Goal: Task Accomplishment & Management: Complete application form

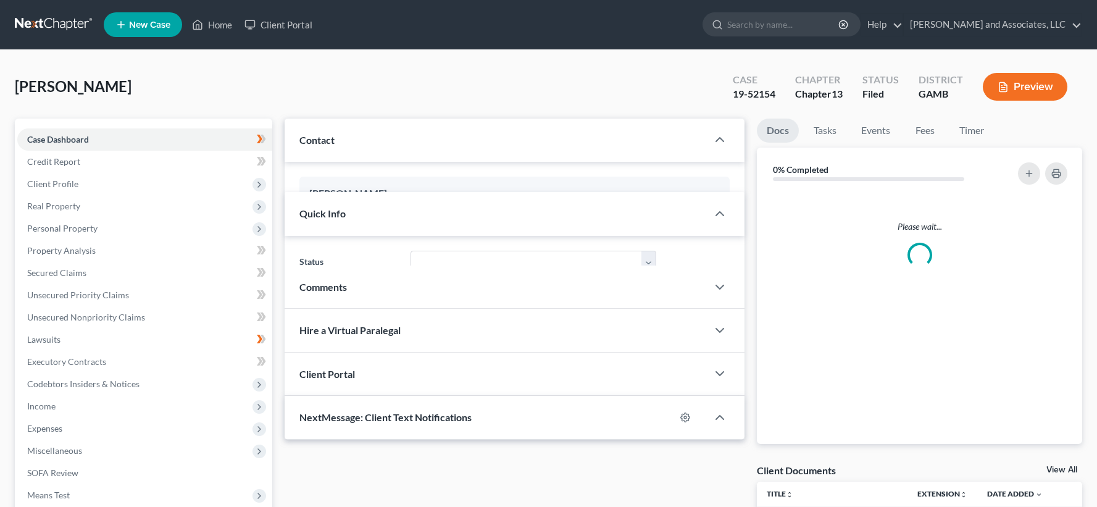
select select "1"
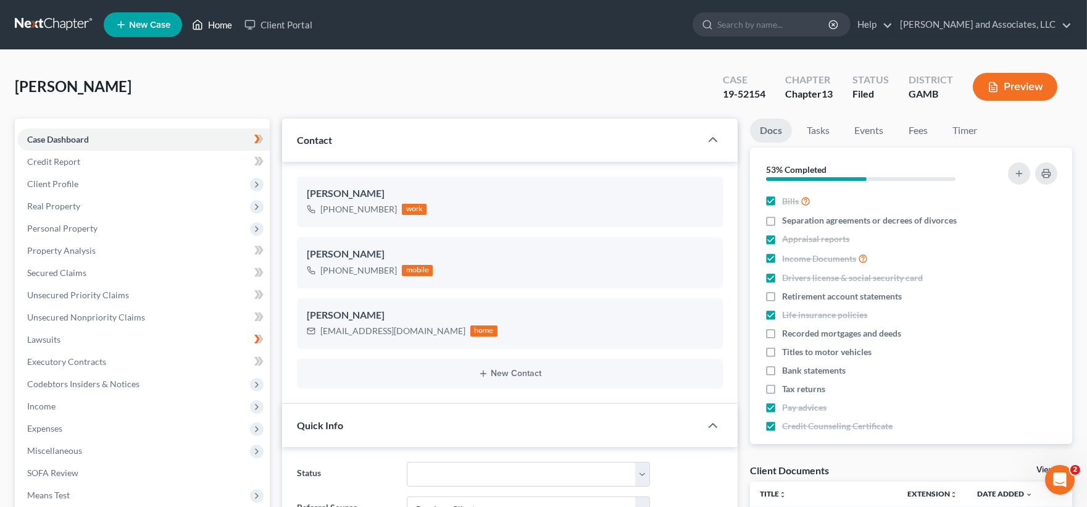
click at [223, 26] on link "Home" at bounding box center [212, 25] width 52 height 22
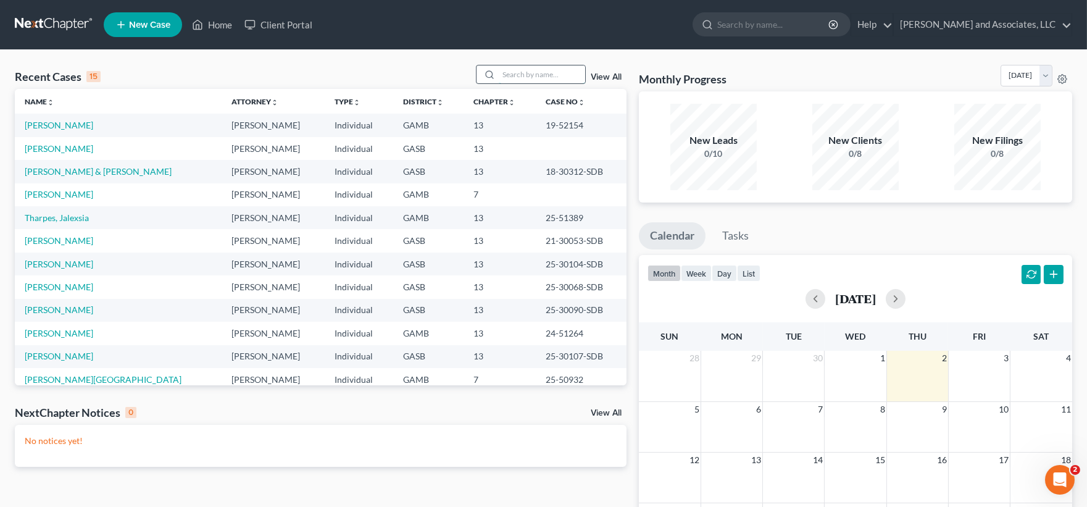
click at [522, 75] on input "search" at bounding box center [542, 74] width 86 height 18
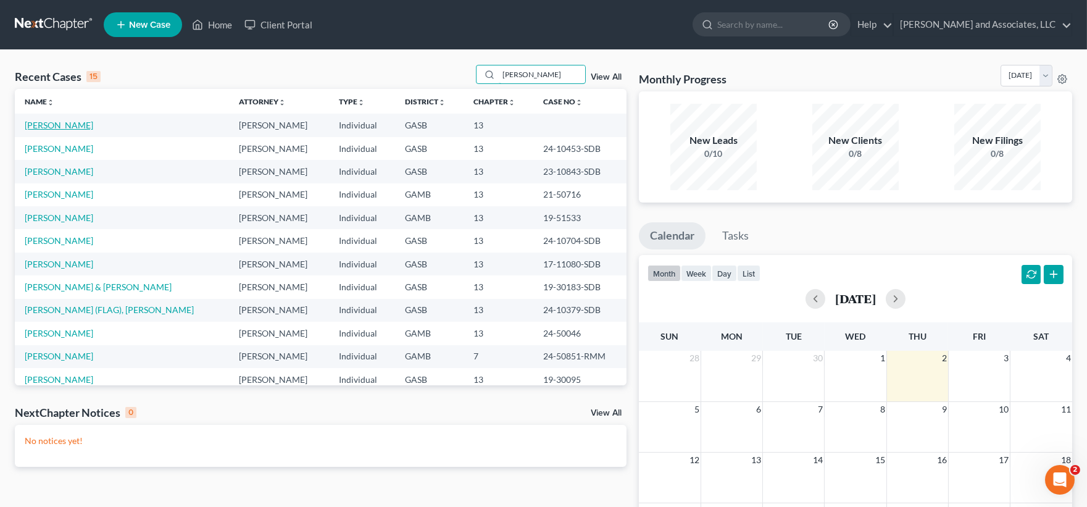
type input "[PERSON_NAME]"
click at [65, 126] on link "[PERSON_NAME]" at bounding box center [59, 125] width 69 height 10
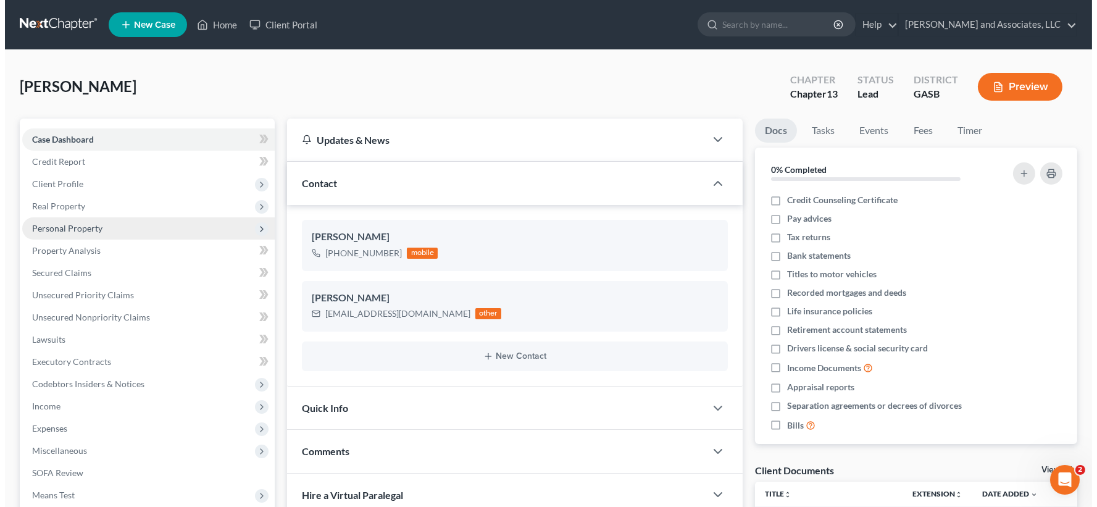
scroll to position [460, 0]
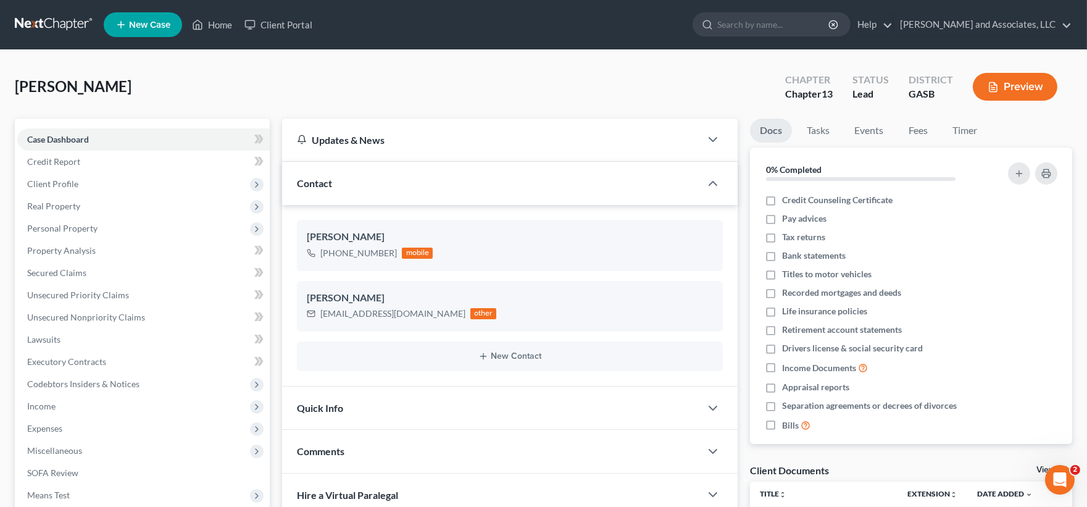
click at [1012, 85] on button "Preview" at bounding box center [1015, 87] width 85 height 28
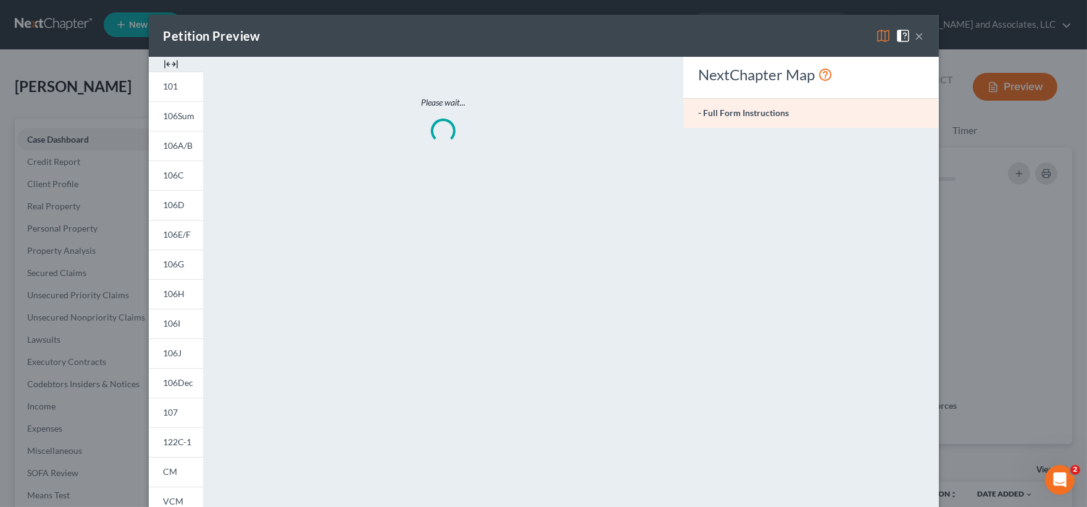
scroll to position [448, 0]
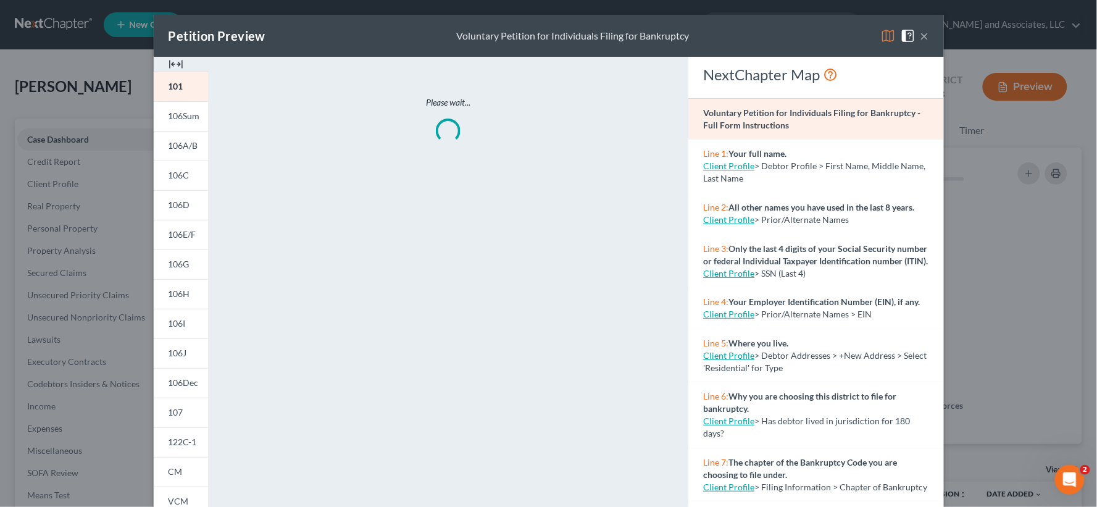
click at [174, 65] on img at bounding box center [176, 64] width 15 height 15
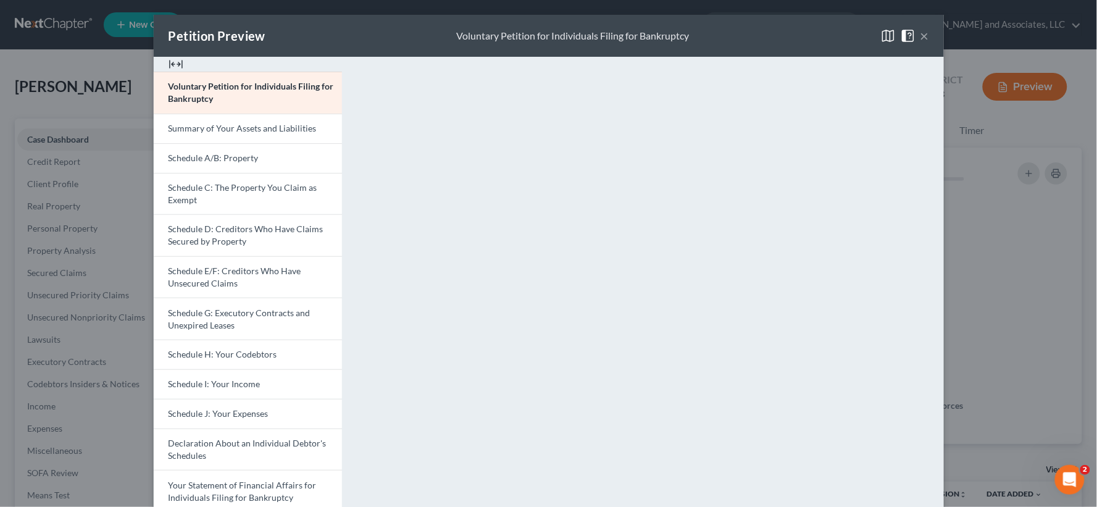
click at [921, 29] on button "×" at bounding box center [925, 35] width 9 height 15
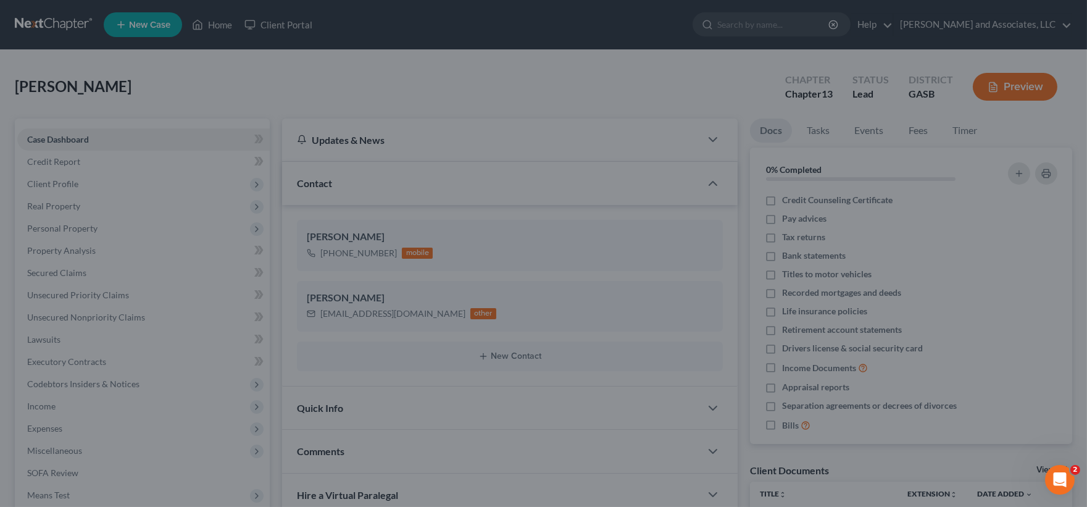
scroll to position [460, 0]
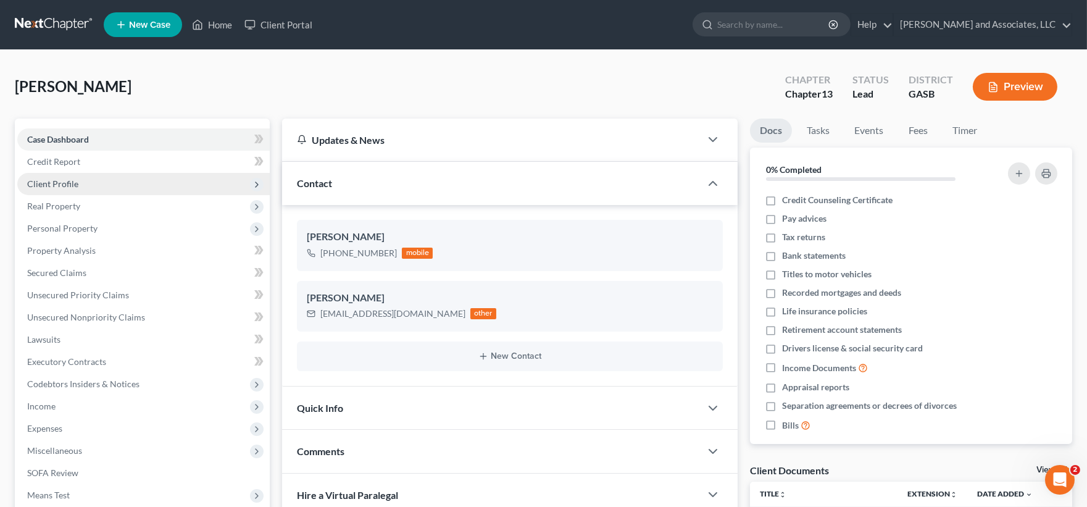
click at [76, 183] on span "Client Profile" at bounding box center [52, 183] width 51 height 10
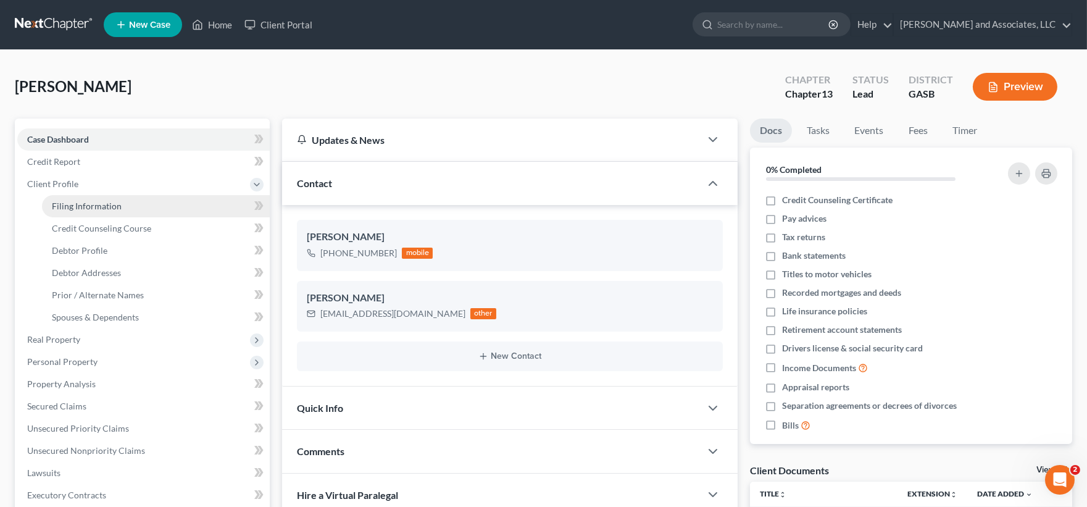
click at [77, 201] on span "Filing Information" at bounding box center [87, 206] width 70 height 10
select select "1"
select select "0"
select select "3"
select select "10"
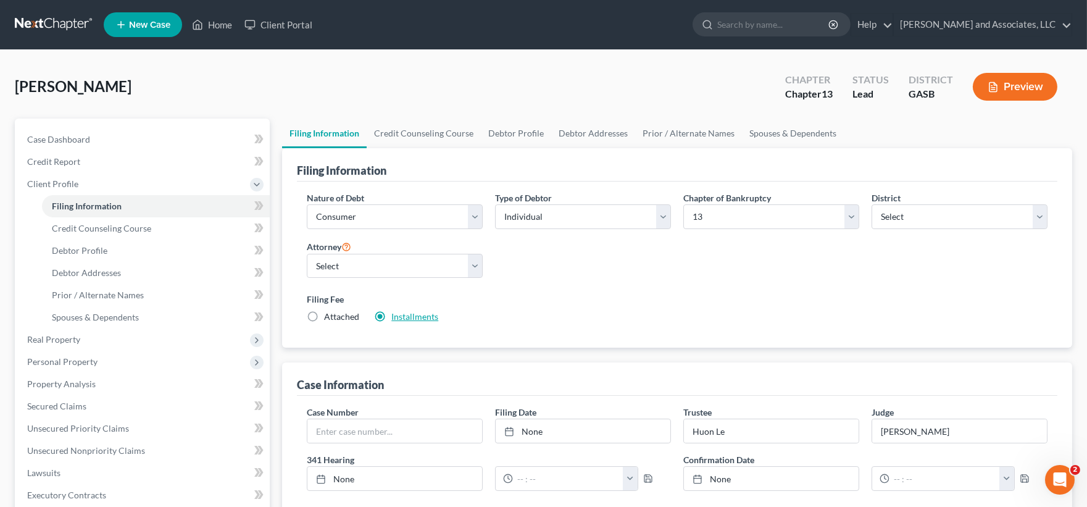
click at [422, 317] on link "Installments" at bounding box center [415, 316] width 47 height 10
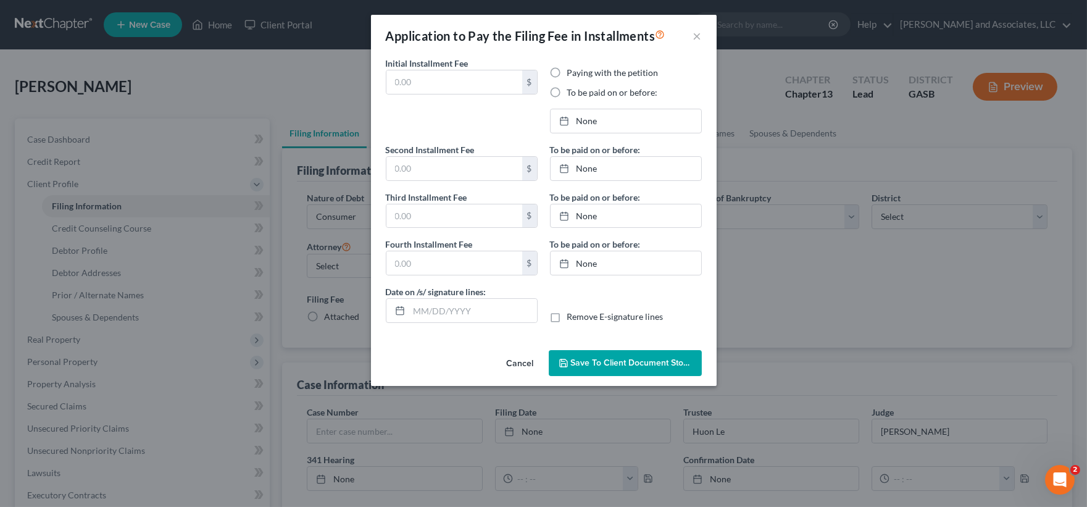
type input "0.00"
radio input "true"
type input "104.00"
type input "105.00"
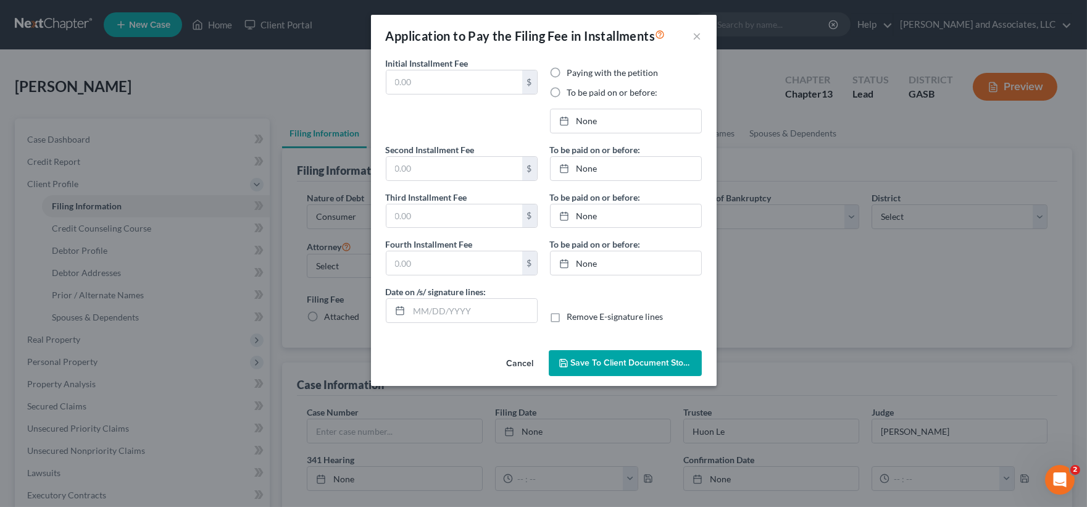
type input "[DATE]"
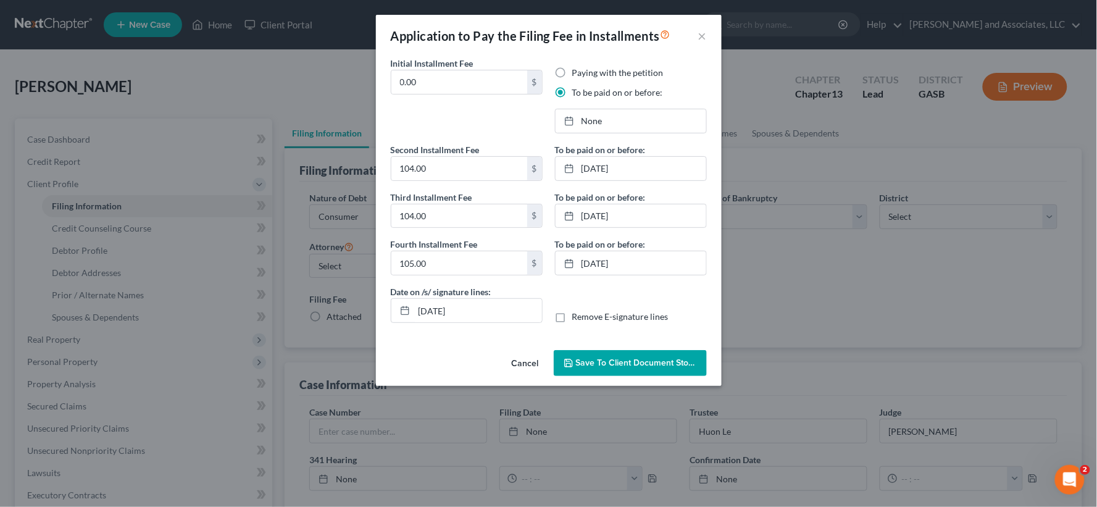
click at [602, 362] on span "Save to Client Document Storage" at bounding box center [641, 363] width 131 height 10
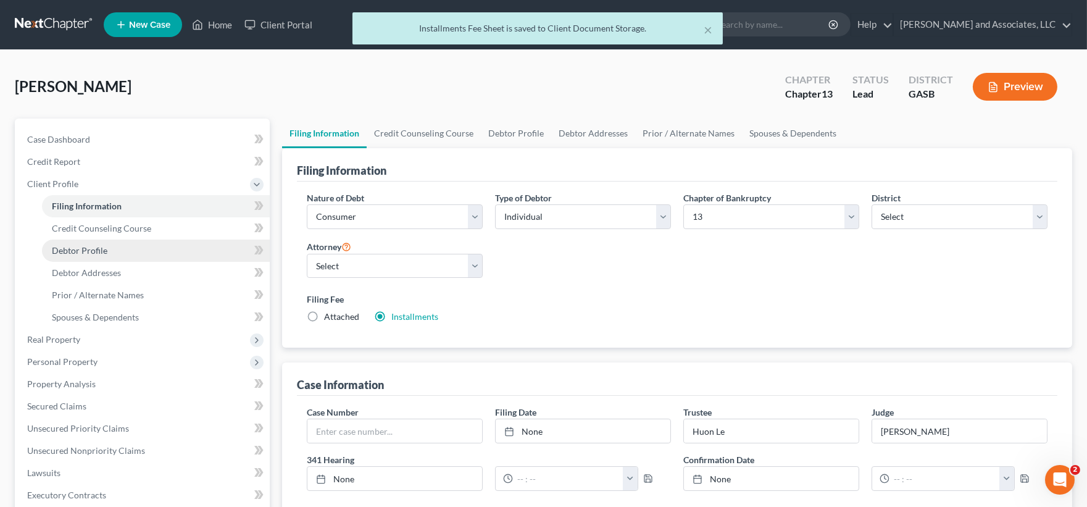
click at [90, 250] on span "Debtor Profile" at bounding box center [80, 250] width 56 height 10
select select "4"
select select "0"
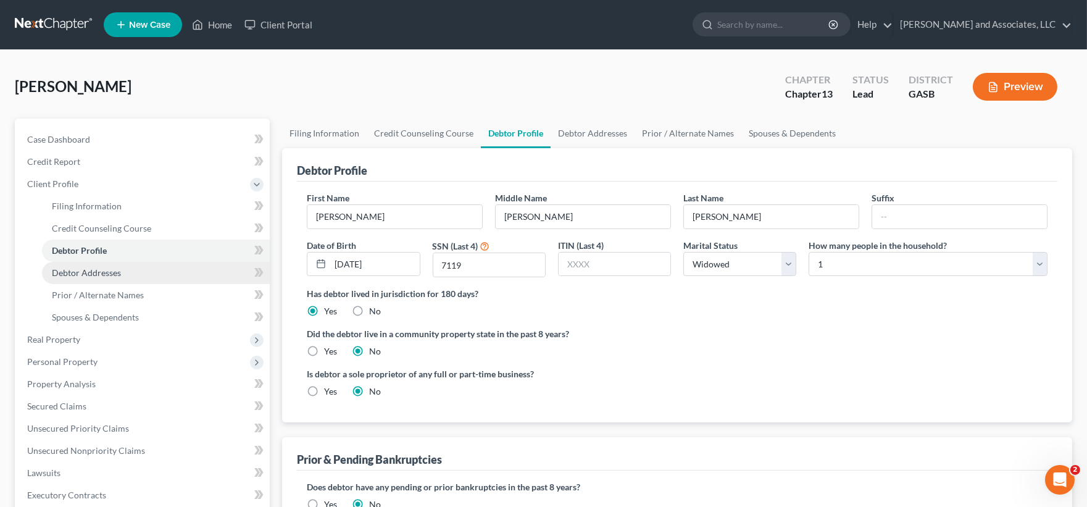
click at [93, 274] on span "Debtor Addresses" at bounding box center [86, 272] width 69 height 10
select select "0"
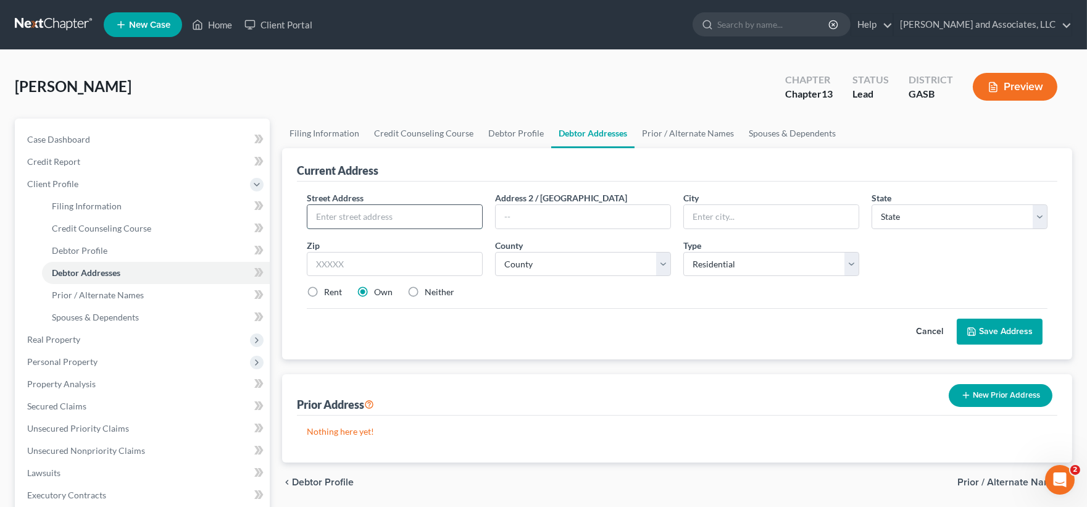
click at [329, 220] on input "text" at bounding box center [395, 216] width 175 height 23
type input "[STREET_ADDRESS][PERSON_NAME]"
type input "[GEOGRAPHIC_DATA]"
click at [939, 227] on select "State [US_STATE] AK AR AZ CA CO CT DE DC [GEOGRAPHIC_DATA] [GEOGRAPHIC_DATA] GU…" at bounding box center [960, 216] width 176 height 25
select select "10"
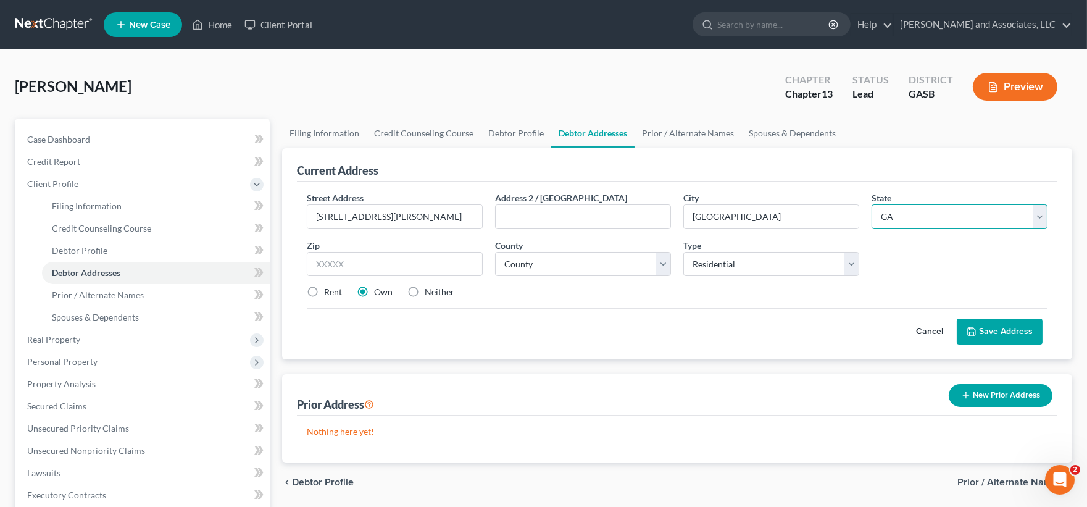
click at [872, 204] on select "State [US_STATE] AK AR AZ CA CO CT DE DC [GEOGRAPHIC_DATA] [GEOGRAPHIC_DATA] GU…" at bounding box center [960, 216] width 176 height 25
click at [380, 268] on input "text" at bounding box center [395, 264] width 176 height 25
type input "31021"
click at [608, 266] on select "County [GEOGRAPHIC_DATA] [GEOGRAPHIC_DATA] [GEOGRAPHIC_DATA] [GEOGRAPHIC_DATA] …" at bounding box center [583, 264] width 176 height 25
select select "86"
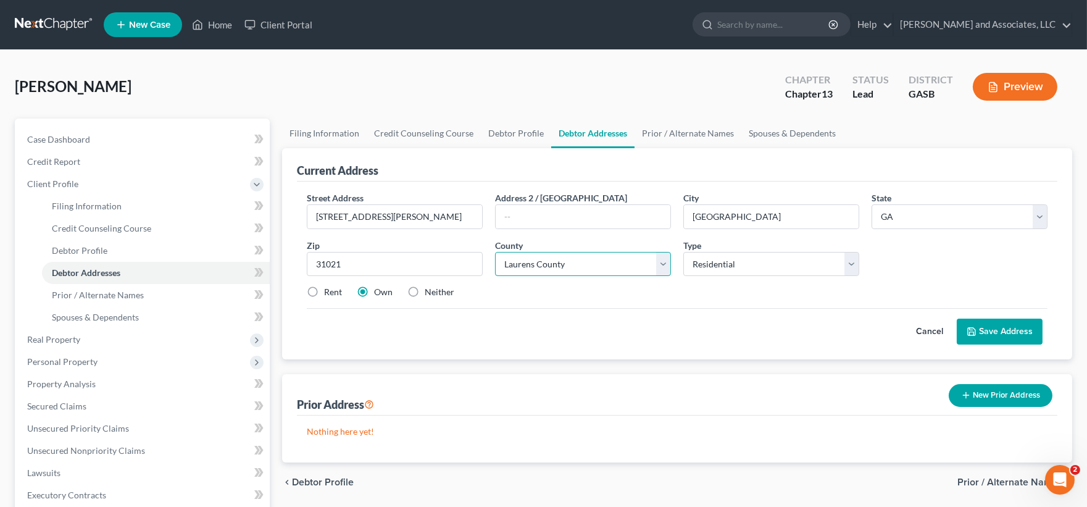
click at [495, 252] on select "County [GEOGRAPHIC_DATA] [GEOGRAPHIC_DATA] [GEOGRAPHIC_DATA] [GEOGRAPHIC_DATA] …" at bounding box center [583, 264] width 176 height 25
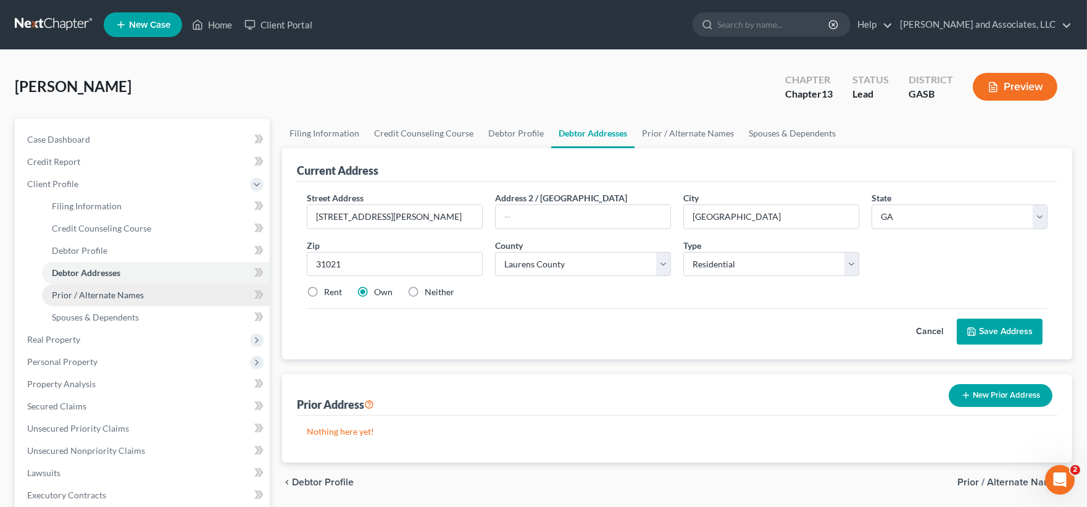
click at [99, 295] on span "Prior / Alternate Names" at bounding box center [98, 295] width 92 height 10
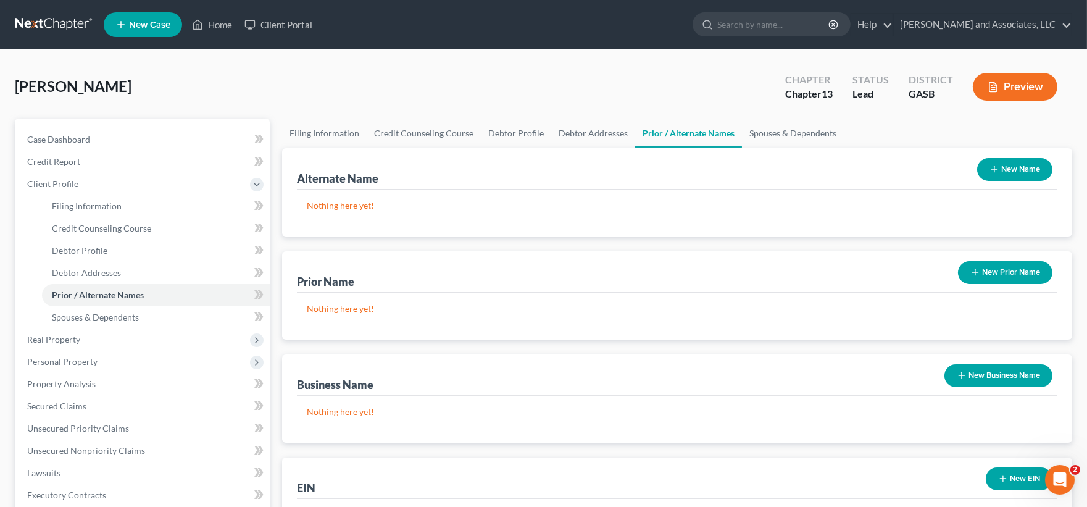
click at [1021, 162] on button "New Name" at bounding box center [1015, 169] width 75 height 23
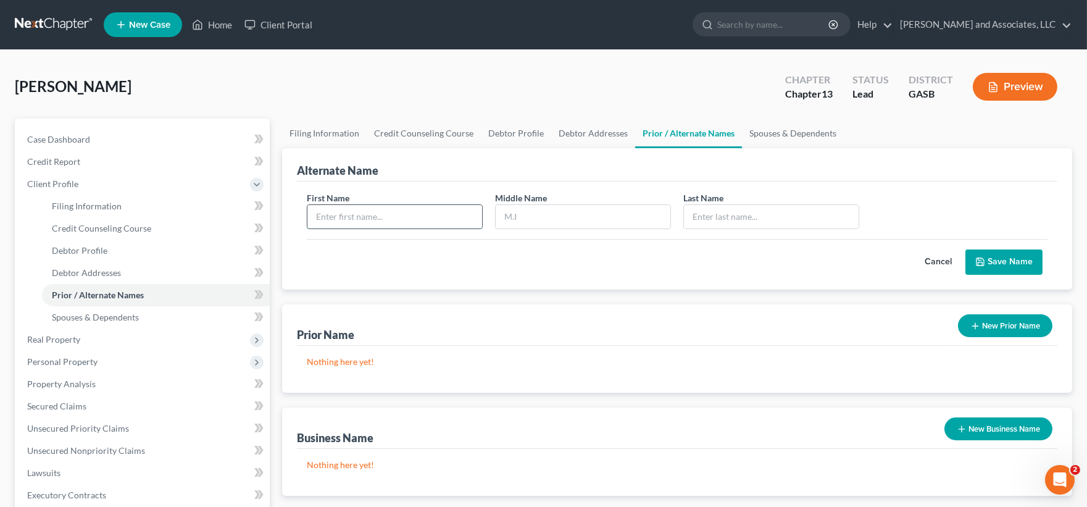
click at [399, 220] on input "text" at bounding box center [395, 216] width 175 height 23
type input "[PERSON_NAME]"
type input "E."
type input "j"
type input "[PERSON_NAME]"
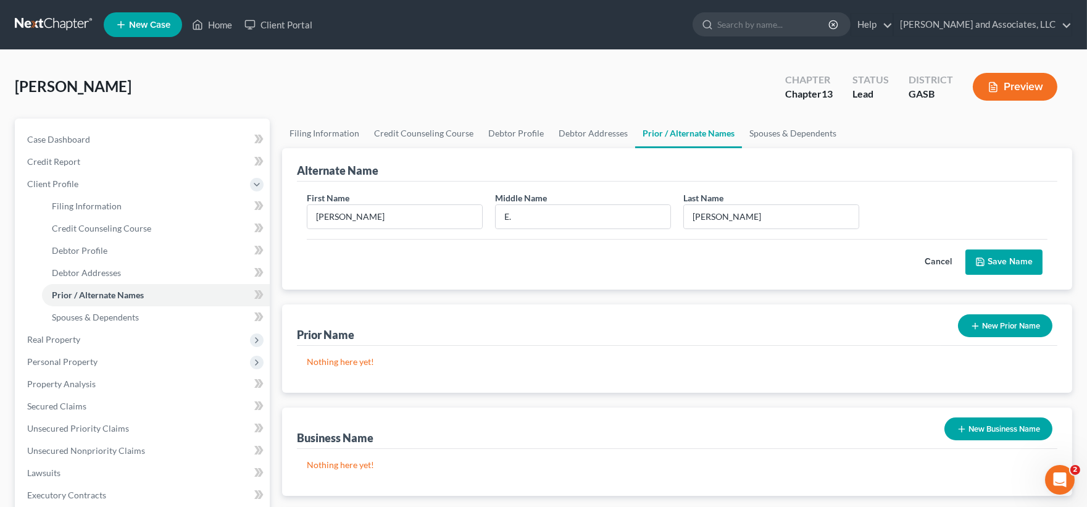
click at [1016, 260] on button "Save Name" at bounding box center [1004, 262] width 77 height 26
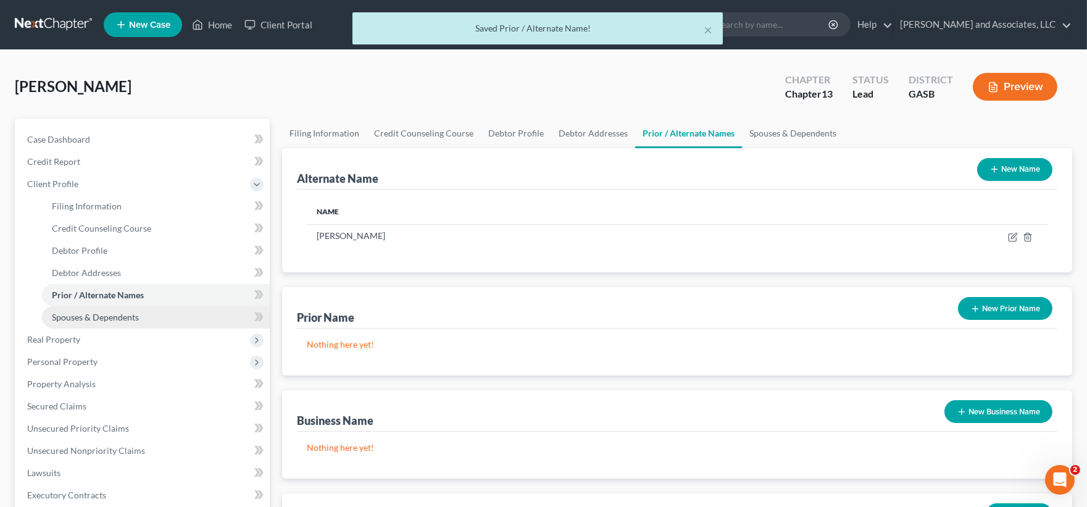
click at [86, 316] on span "Spouses & Dependents" at bounding box center [95, 317] width 87 height 10
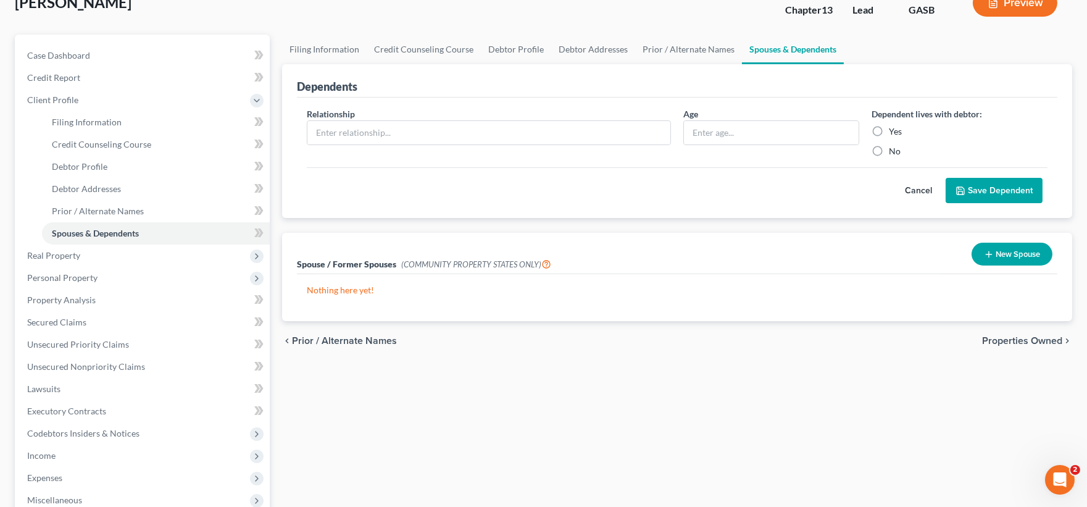
scroll to position [206, 0]
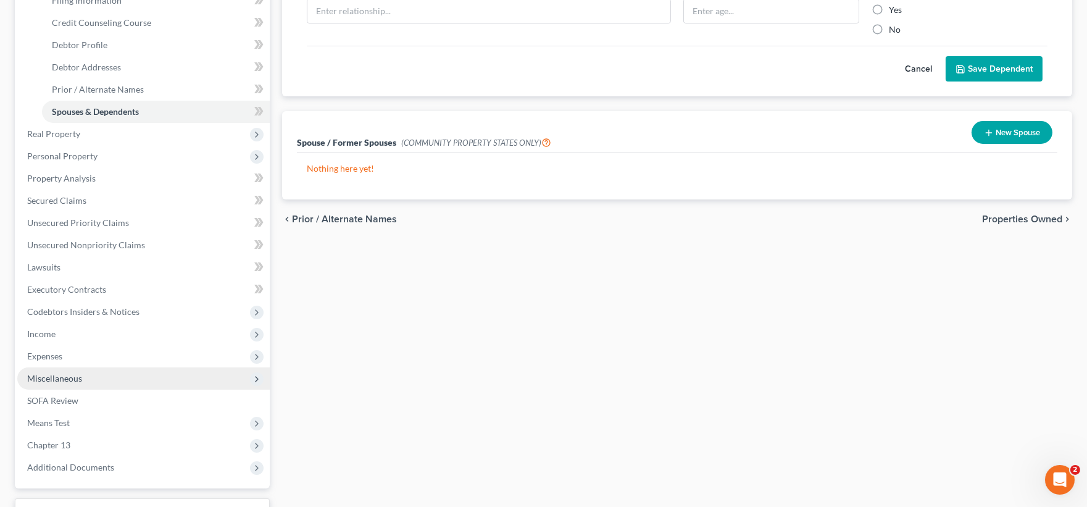
click at [61, 374] on span "Miscellaneous" at bounding box center [54, 378] width 55 height 10
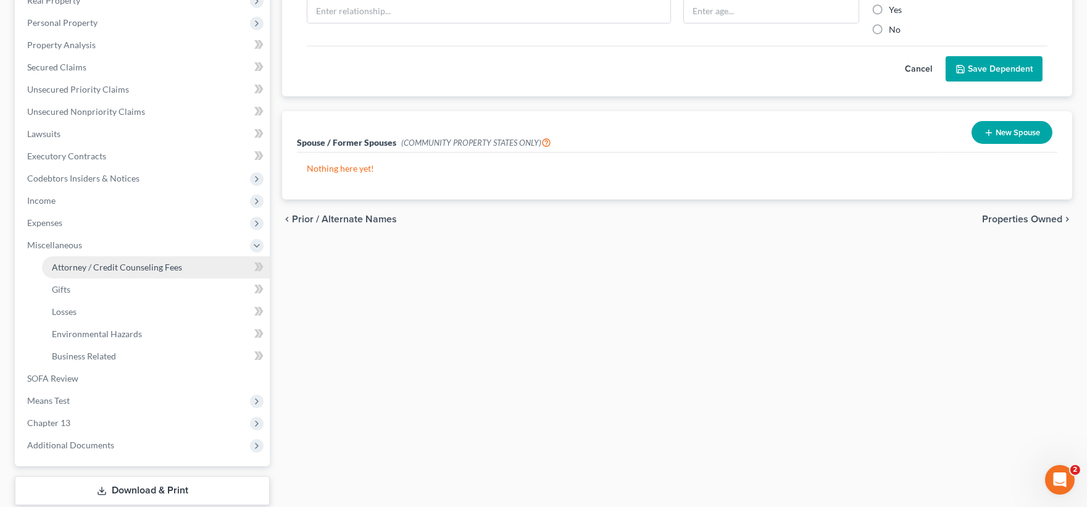
click at [75, 264] on span "Attorney / Credit Counseling Fees" at bounding box center [117, 267] width 130 height 10
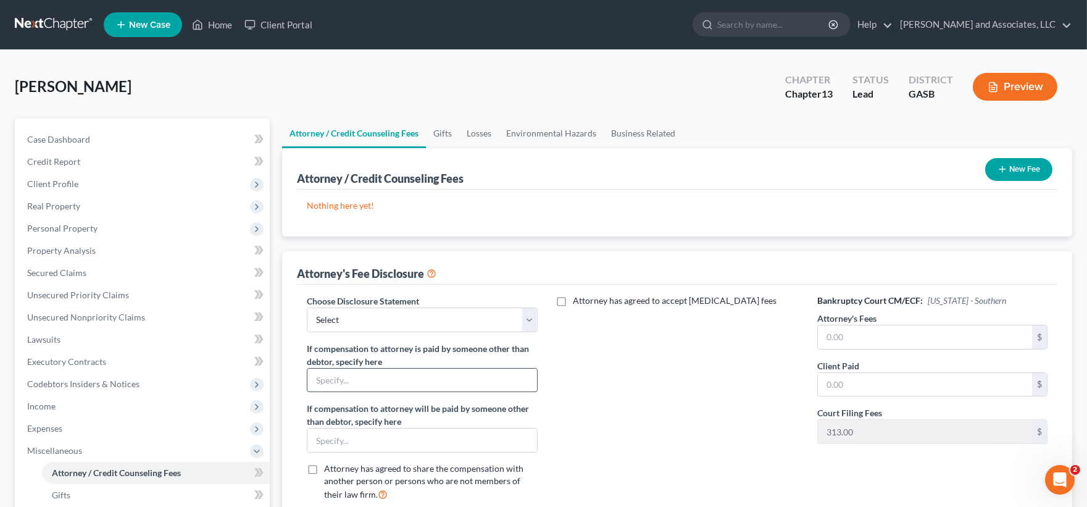
click at [422, 374] on input "text" at bounding box center [422, 380] width 229 height 23
type input "NONE"
click at [885, 340] on input "text" at bounding box center [925, 336] width 214 height 23
type input "4,500.00"
click at [78, 138] on span "Case Dashboard" at bounding box center [58, 139] width 63 height 10
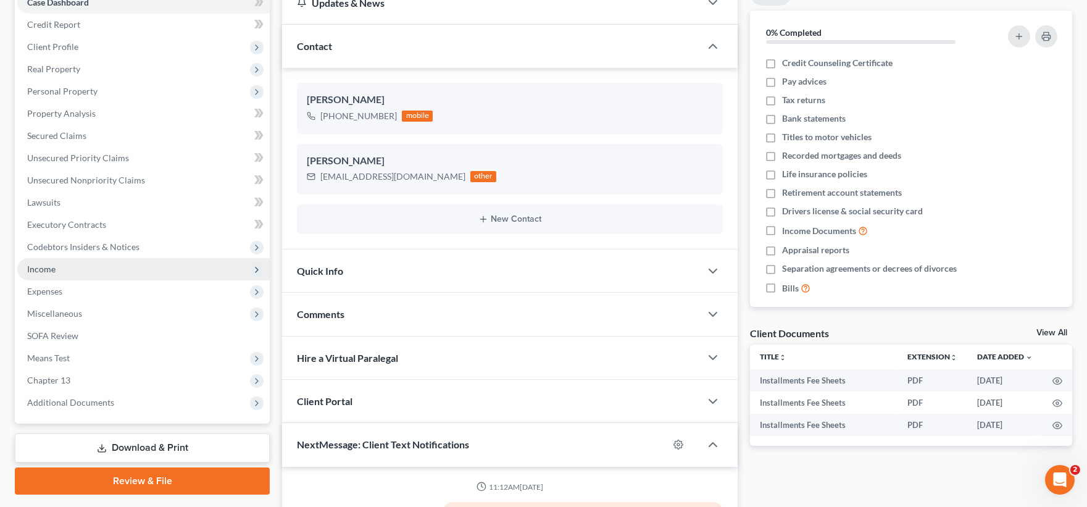
scroll to position [460, 0]
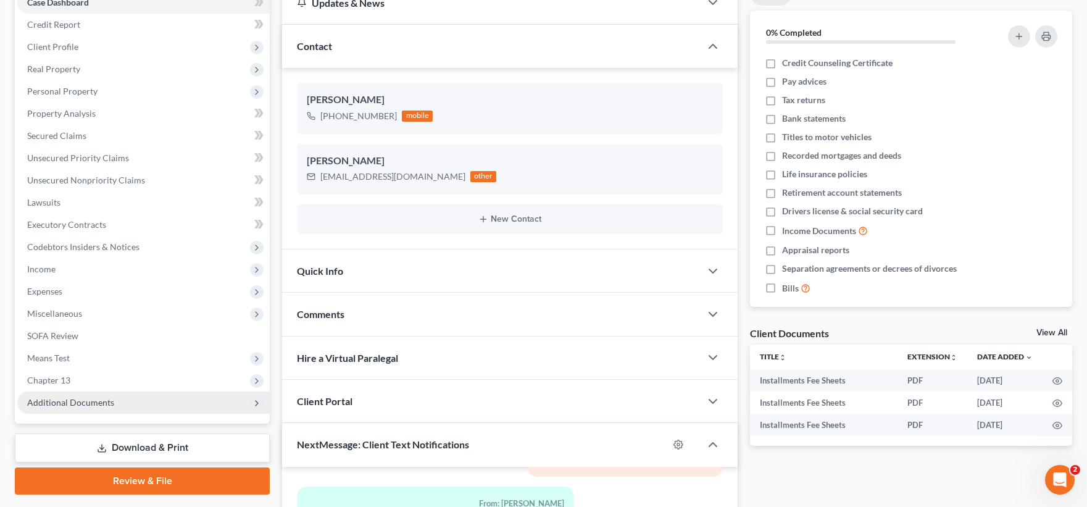
click at [76, 403] on span "Additional Documents" at bounding box center [70, 402] width 87 height 10
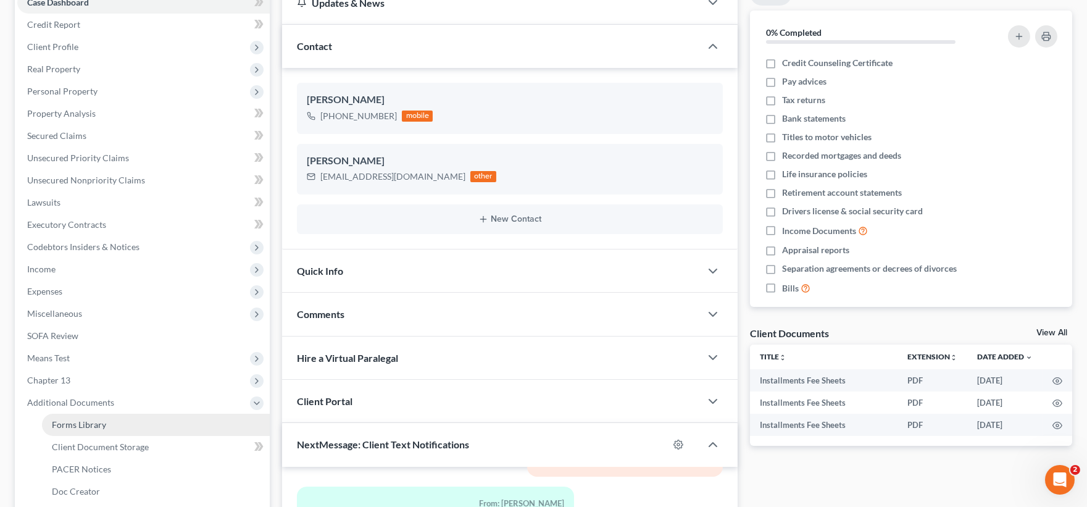
click at [93, 422] on span "Forms Library" at bounding box center [79, 424] width 54 height 10
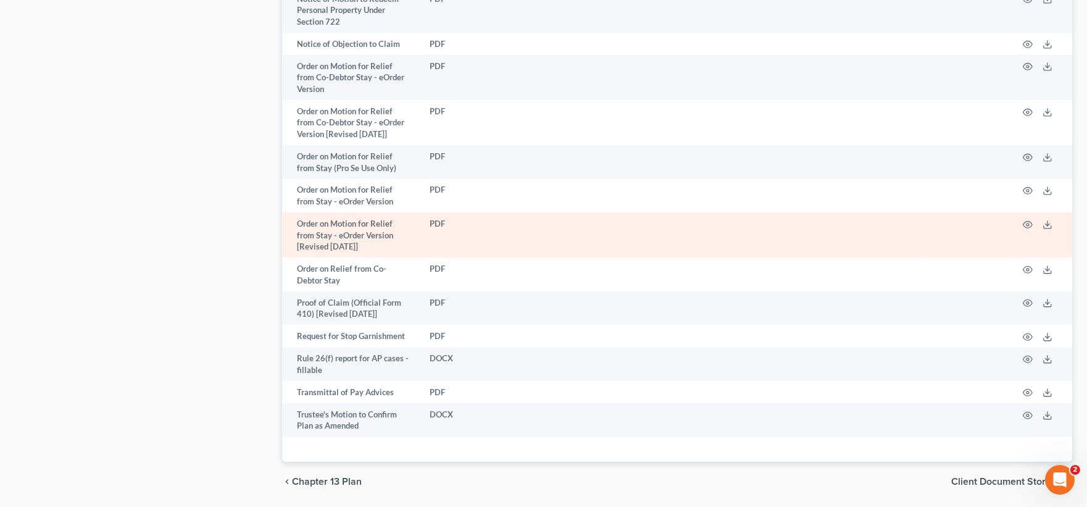
scroll to position [1783, 0]
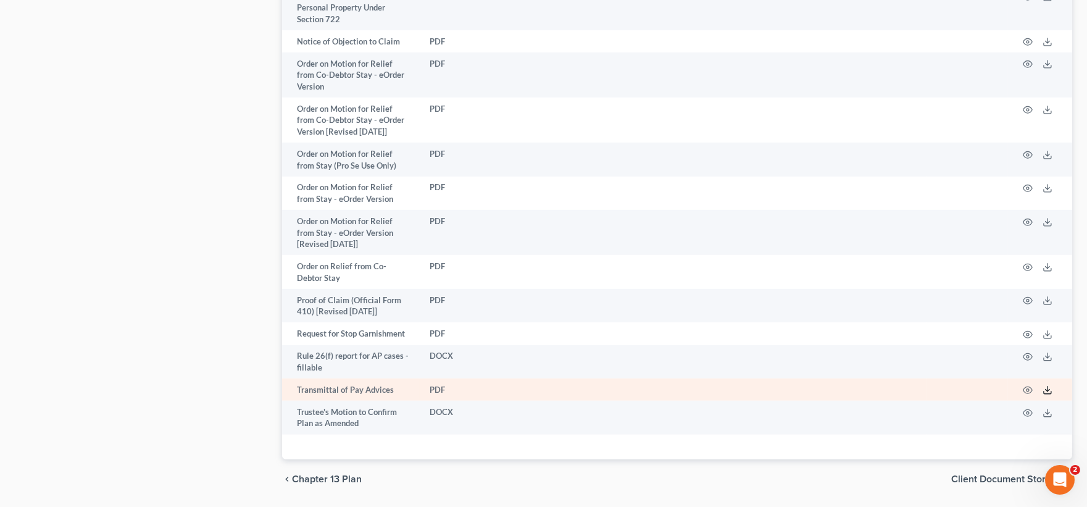
click at [1046, 385] on icon at bounding box center [1048, 390] width 10 height 10
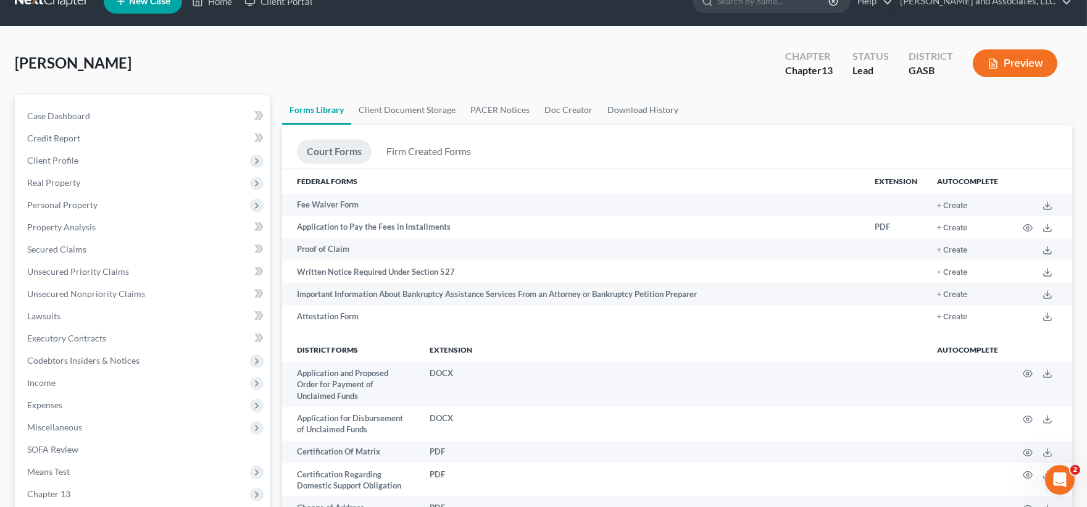
scroll to position [0, 0]
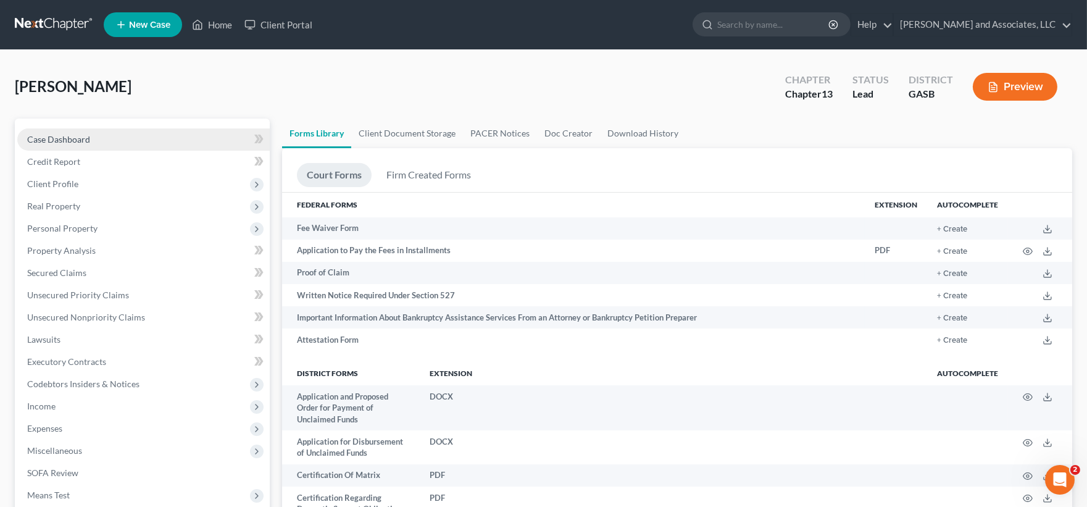
click at [51, 134] on span "Case Dashboard" at bounding box center [58, 139] width 63 height 10
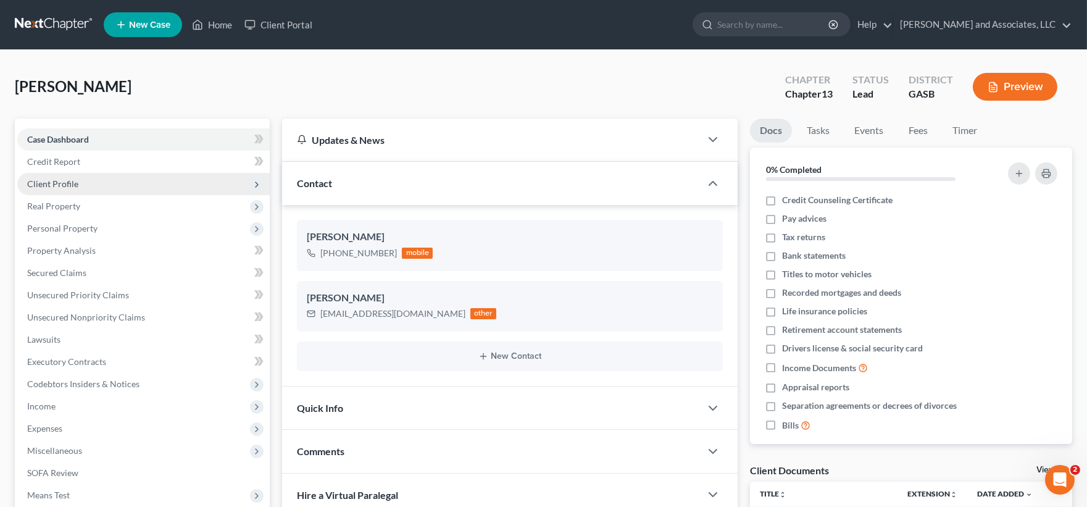
click at [63, 179] on span "Client Profile" at bounding box center [52, 183] width 51 height 10
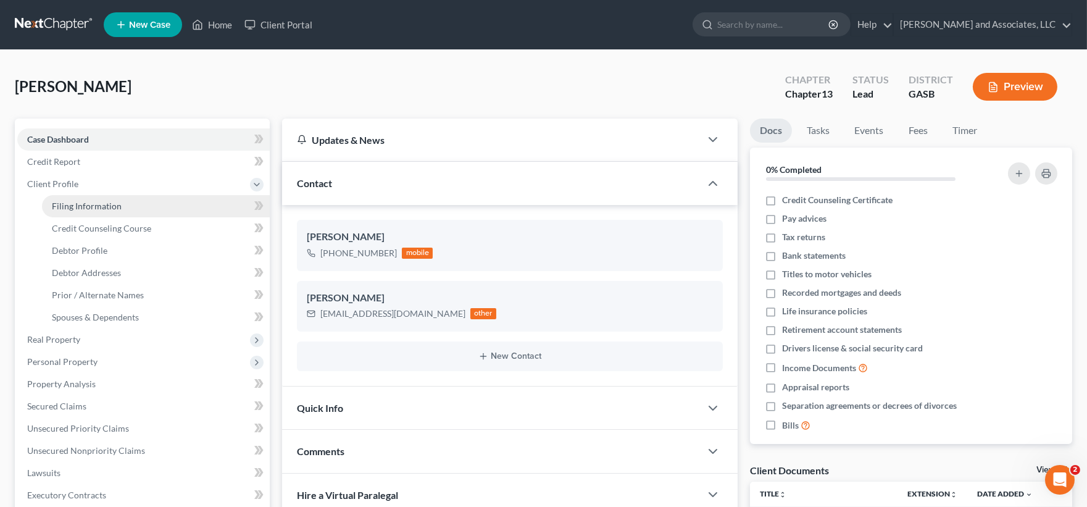
click at [80, 201] on span "Filing Information" at bounding box center [87, 206] width 70 height 10
select select "1"
select select "0"
select select "3"
select select "20"
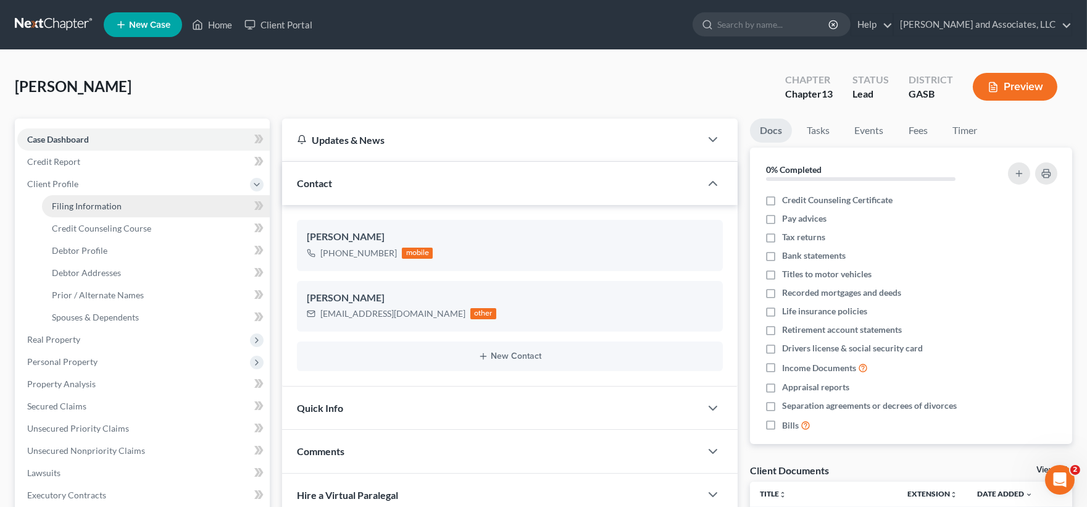
select select "0"
select select "10"
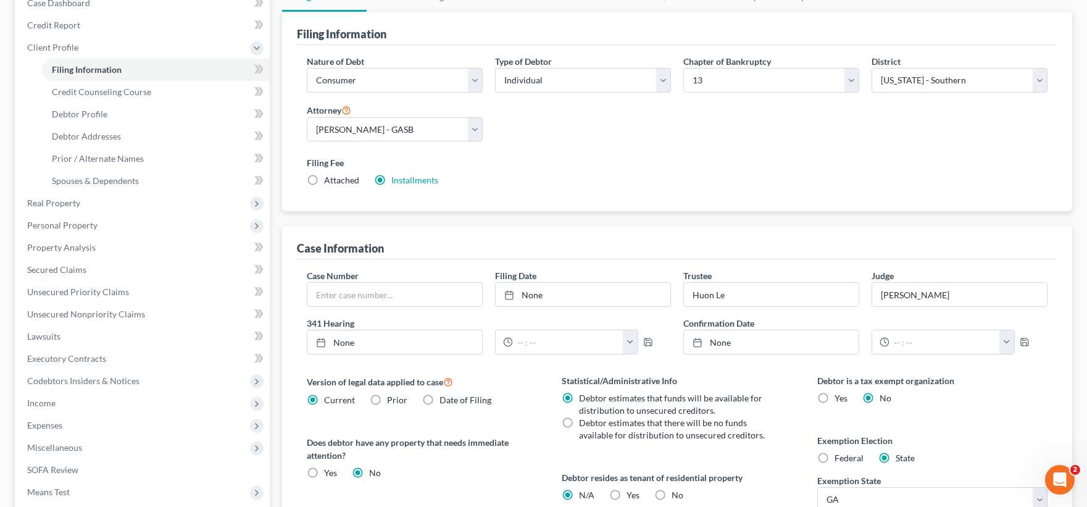
scroll to position [137, 0]
click at [97, 91] on span "Credit Counseling Course" at bounding box center [101, 91] width 99 height 10
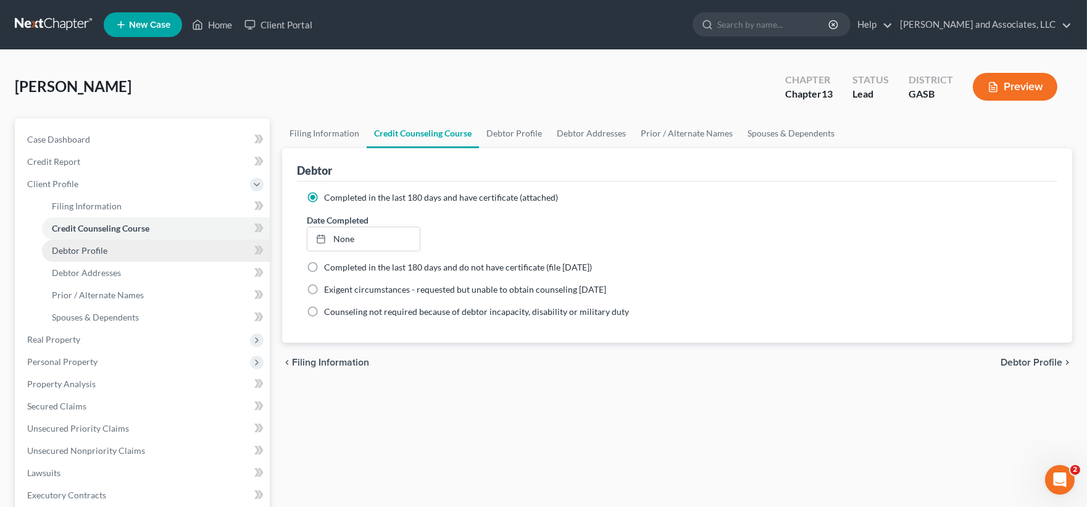
click at [85, 246] on span "Debtor Profile" at bounding box center [80, 250] width 56 height 10
select select "4"
select select "0"
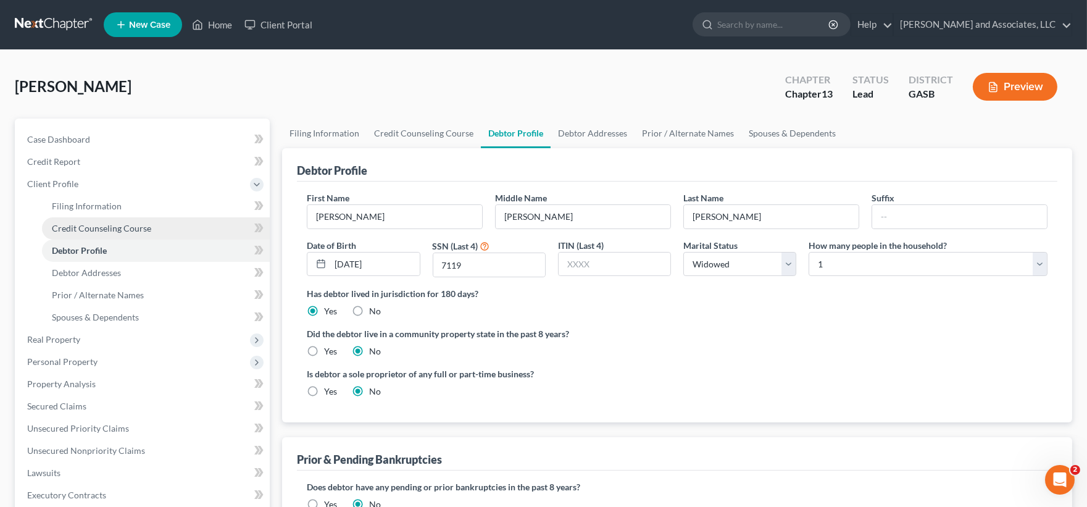
click at [112, 229] on span "Credit Counseling Course" at bounding box center [101, 228] width 99 height 10
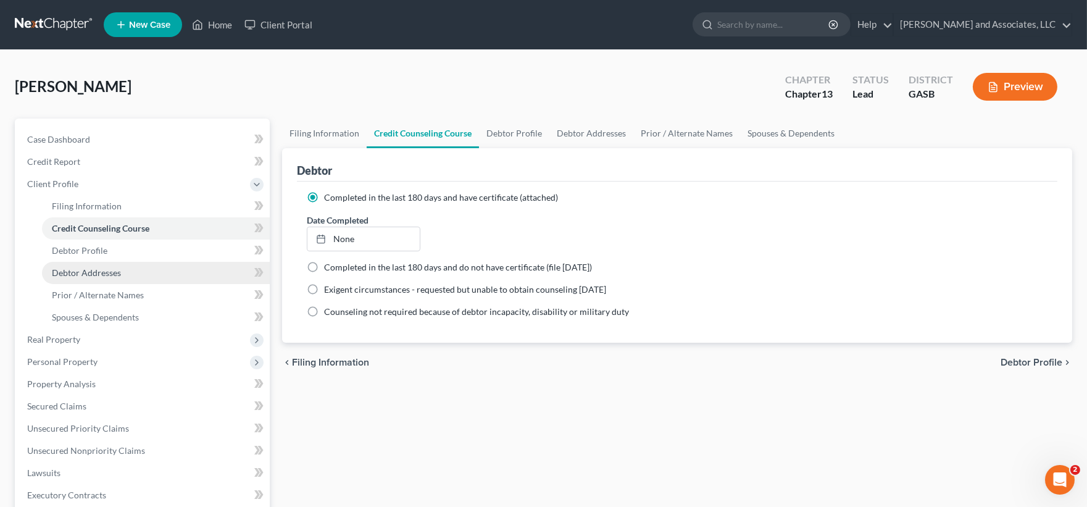
click at [103, 270] on span "Debtor Addresses" at bounding box center [86, 272] width 69 height 10
select select "0"
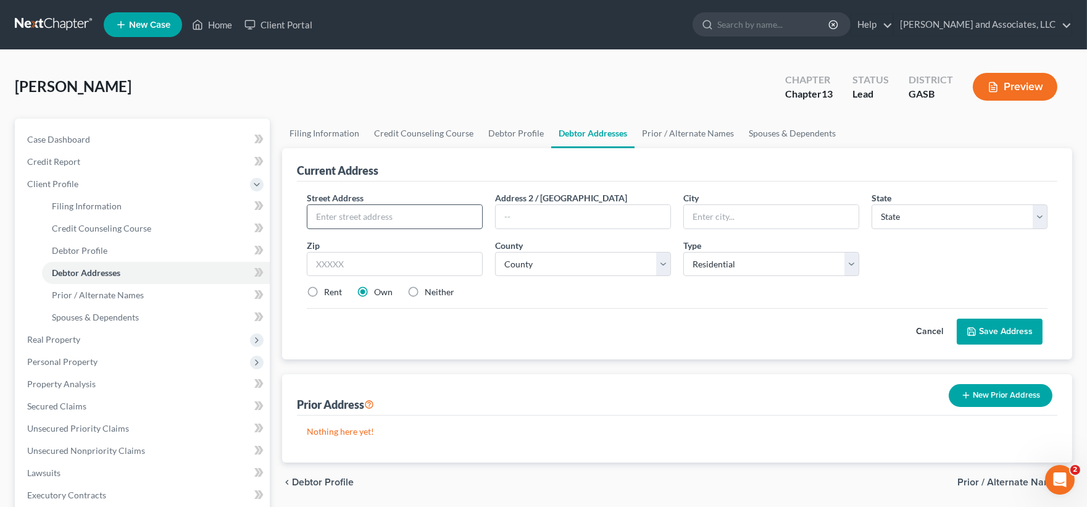
click at [396, 220] on input "text" at bounding box center [395, 216] width 175 height 23
type input "[STREET_ADDRESS][PERSON_NAME]"
click at [777, 217] on input "text" at bounding box center [771, 216] width 175 height 23
type input "[GEOGRAPHIC_DATA]"
click at [1000, 224] on select "State [US_STATE] AK AR AZ CA CO CT DE DC [GEOGRAPHIC_DATA] [GEOGRAPHIC_DATA] GU…" at bounding box center [960, 216] width 176 height 25
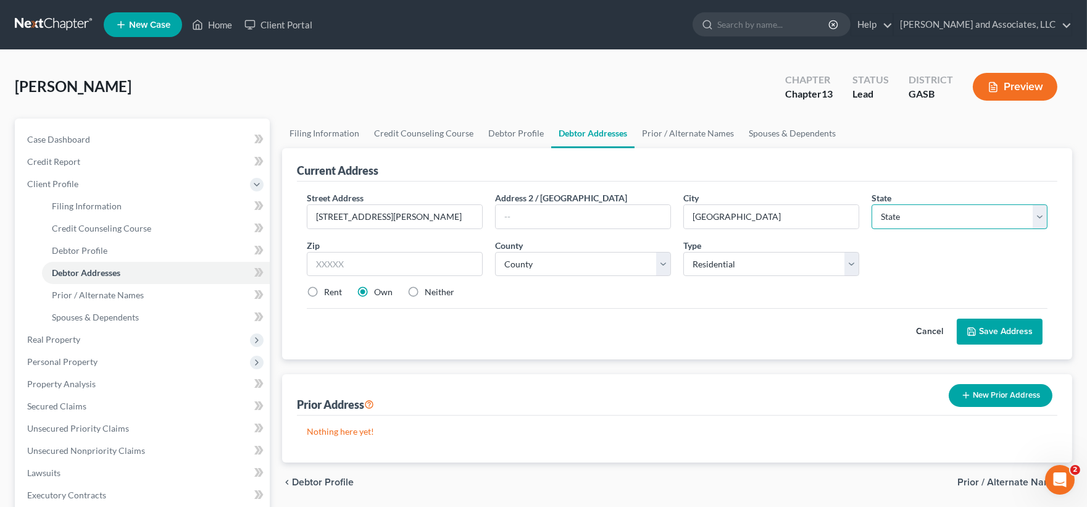
select select "10"
click at [872, 204] on select "State [US_STATE] AK AR AZ CA CO CT DE DC [GEOGRAPHIC_DATA] [GEOGRAPHIC_DATA] GU…" at bounding box center [960, 216] width 176 height 25
click at [335, 260] on input "text" at bounding box center [395, 264] width 176 height 25
type input "31021"
click at [611, 263] on select "County [GEOGRAPHIC_DATA] [GEOGRAPHIC_DATA] [GEOGRAPHIC_DATA] [GEOGRAPHIC_DATA] …" at bounding box center [583, 264] width 176 height 25
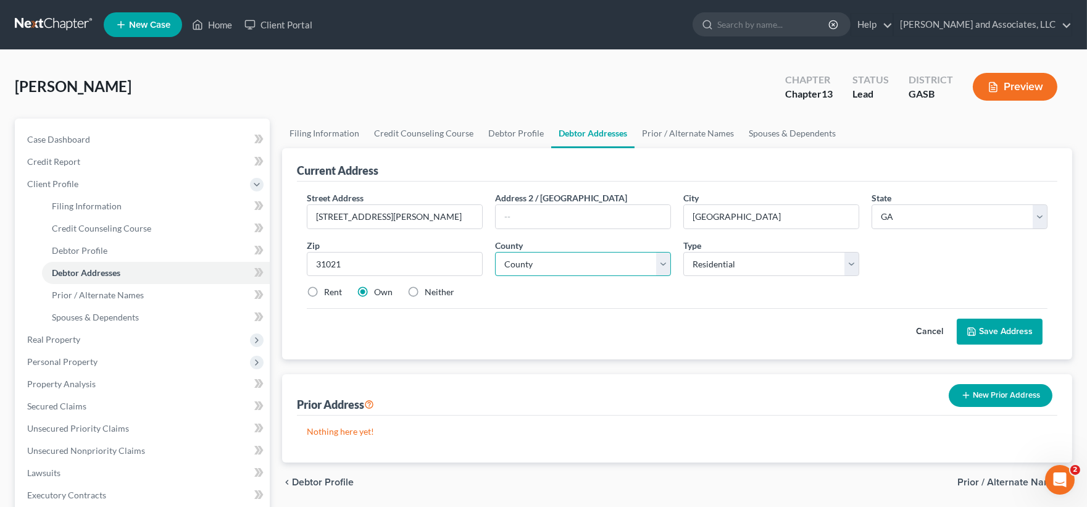
select select "86"
click at [495, 252] on select "County [GEOGRAPHIC_DATA] [GEOGRAPHIC_DATA] [GEOGRAPHIC_DATA] [GEOGRAPHIC_DATA] …" at bounding box center [583, 264] width 176 height 25
click at [1021, 334] on button "Save Address" at bounding box center [1000, 332] width 86 height 26
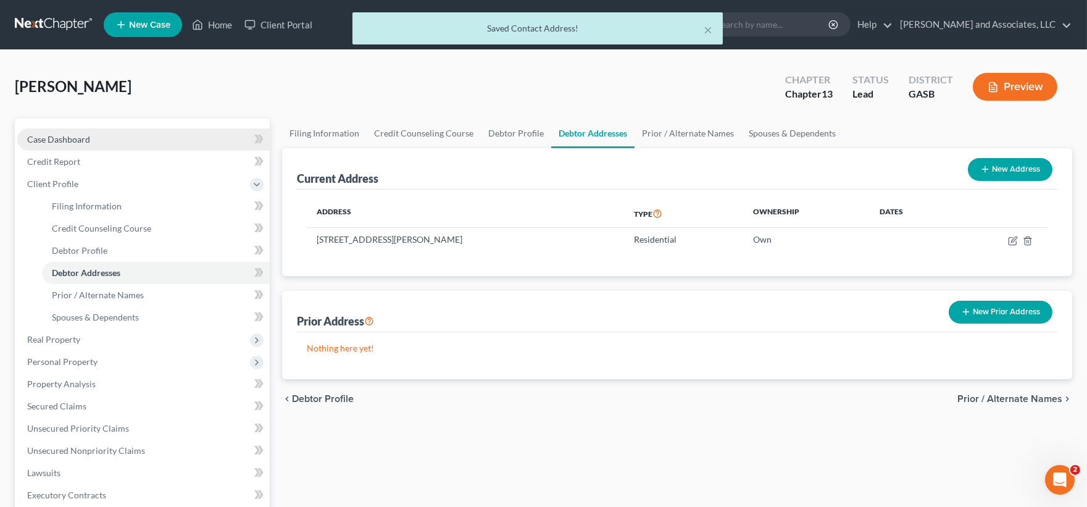
click at [61, 142] on span "Case Dashboard" at bounding box center [58, 139] width 63 height 10
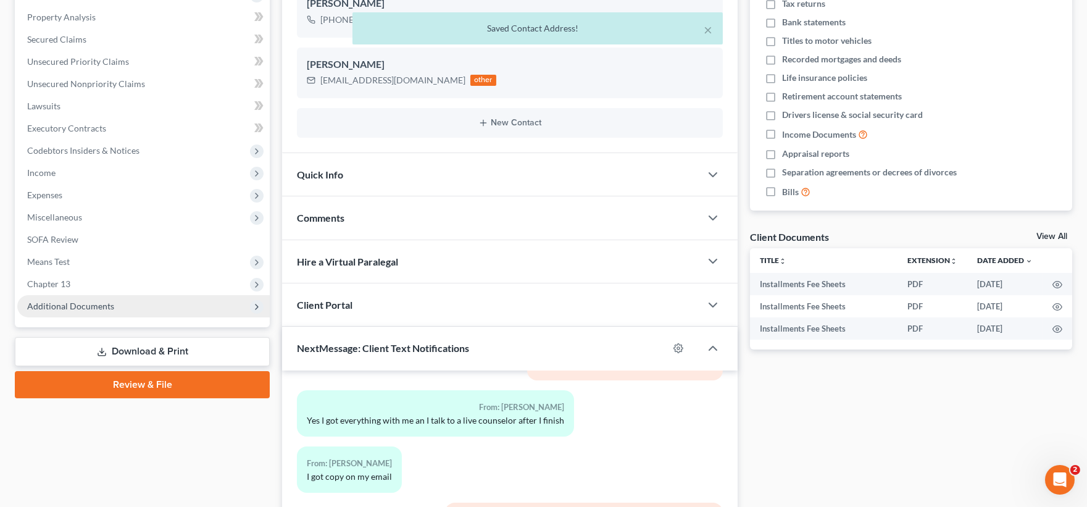
scroll to position [214, 0]
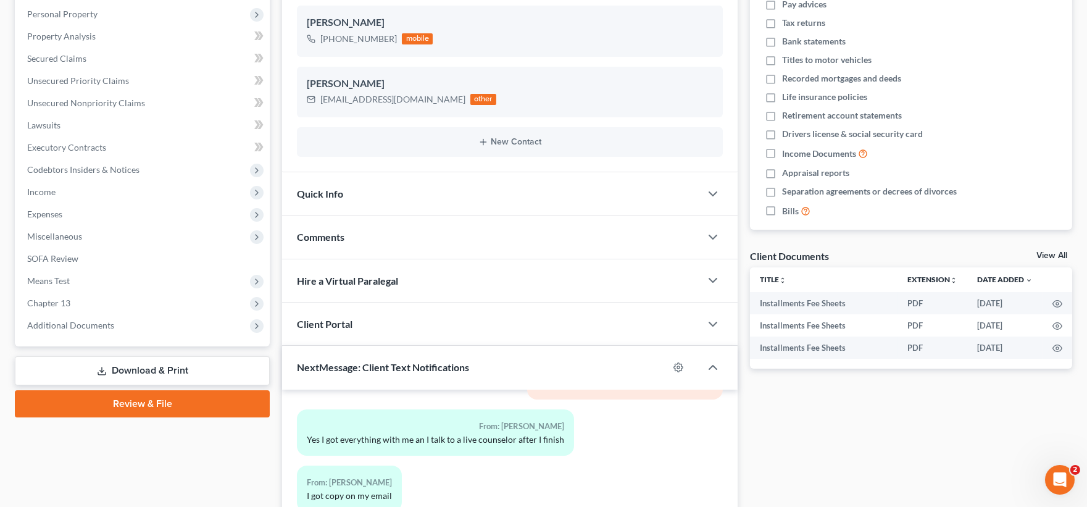
click at [148, 367] on link "Download & Print" at bounding box center [142, 370] width 255 height 29
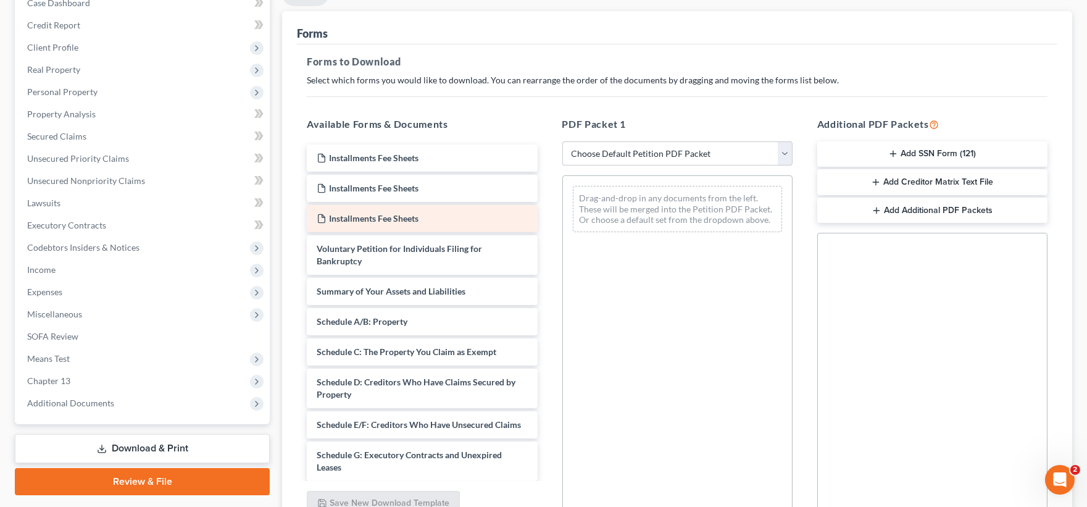
scroll to position [137, 0]
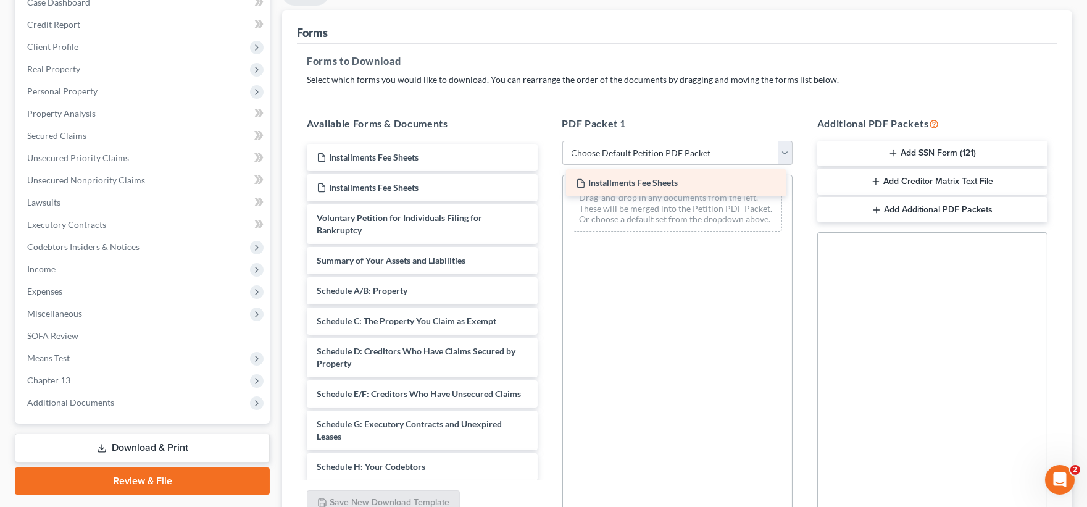
drag, startPoint x: 374, startPoint y: 156, endPoint x: 633, endPoint y: 182, distance: 260.7
click at [547, 182] on div "Installments Fee Sheets Installments Fee Sheets Installments Fee Sheets Install…" at bounding box center [422, 467] width 250 height 646
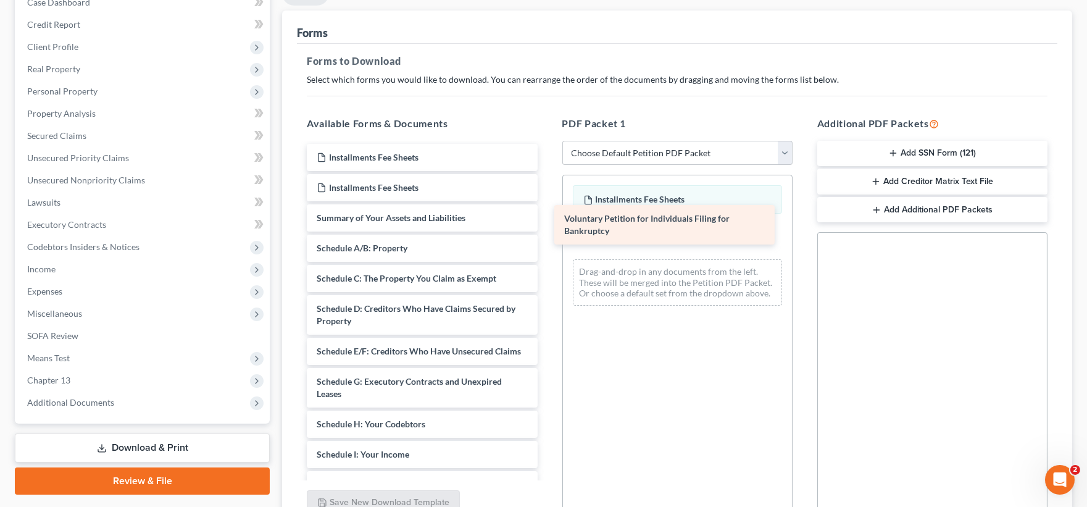
drag, startPoint x: 404, startPoint y: 224, endPoint x: 655, endPoint y: 224, distance: 250.1
click at [547, 224] on div "Voluntary Petition for Individuals Filing for Bankruptcy Installments Fee Sheet…" at bounding box center [422, 445] width 250 height 603
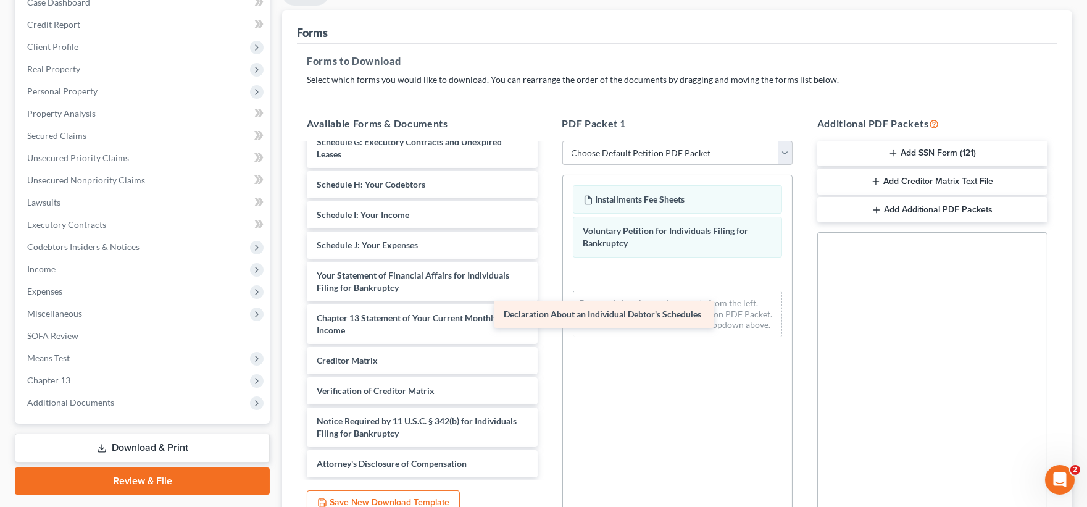
scroll to position [251, 0]
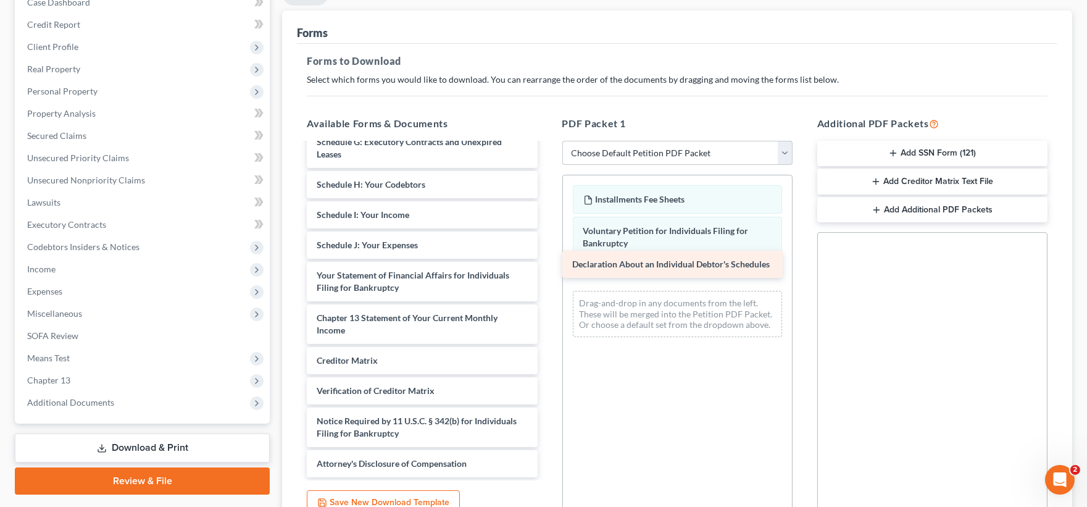
drag, startPoint x: 400, startPoint y: 254, endPoint x: 655, endPoint y: 266, distance: 256.0
click at [547, 266] on div "Declaration About an Individual Debtor's Schedules Installments Fee Sheets Inst…" at bounding box center [422, 190] width 250 height 573
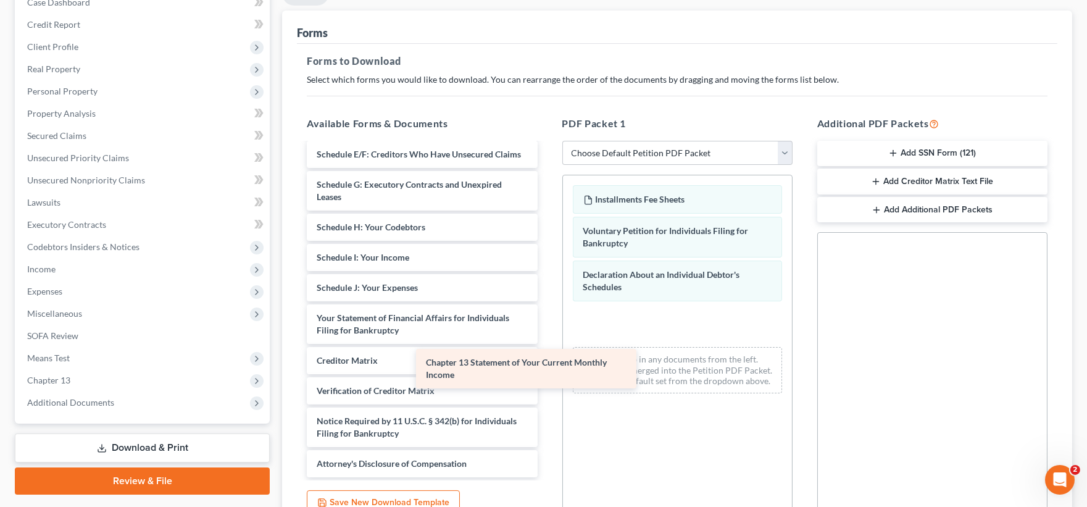
scroll to position [209, 0]
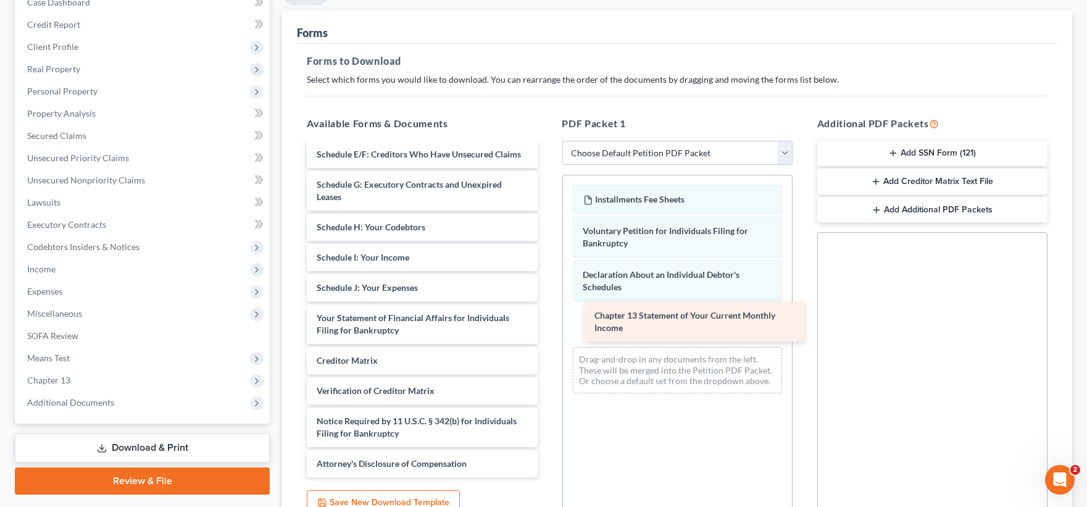
drag, startPoint x: 464, startPoint y: 324, endPoint x: 745, endPoint y: 314, distance: 281.8
click at [547, 314] on div "Chapter 13 Statement of Your Current Monthly Income Installments Fee Sheets Ins…" at bounding box center [422, 212] width 250 height 530
click at [745, 314] on div "Chapter 13 Statement of Your Current Monthly Income" at bounding box center [695, 322] width 220 height 40
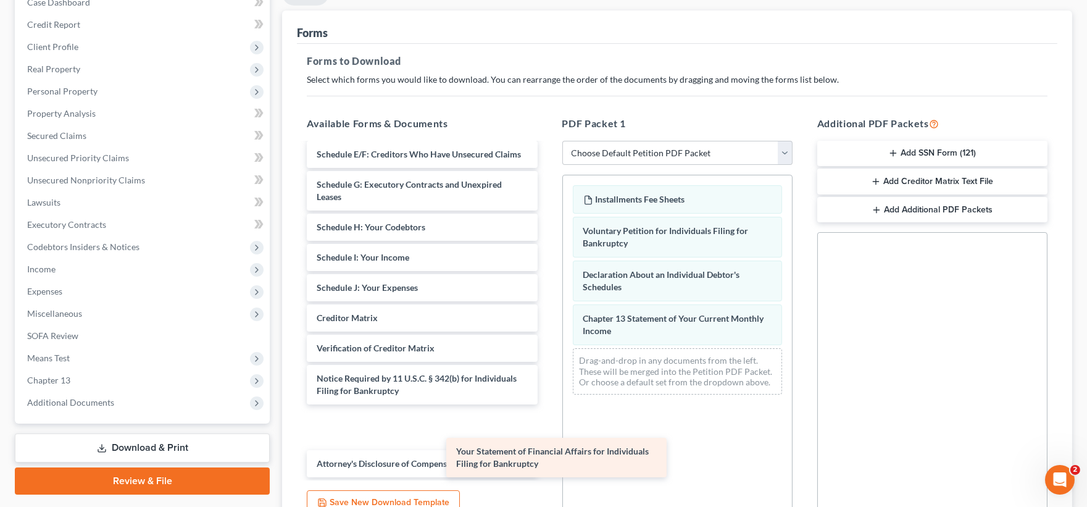
scroll to position [167, 0]
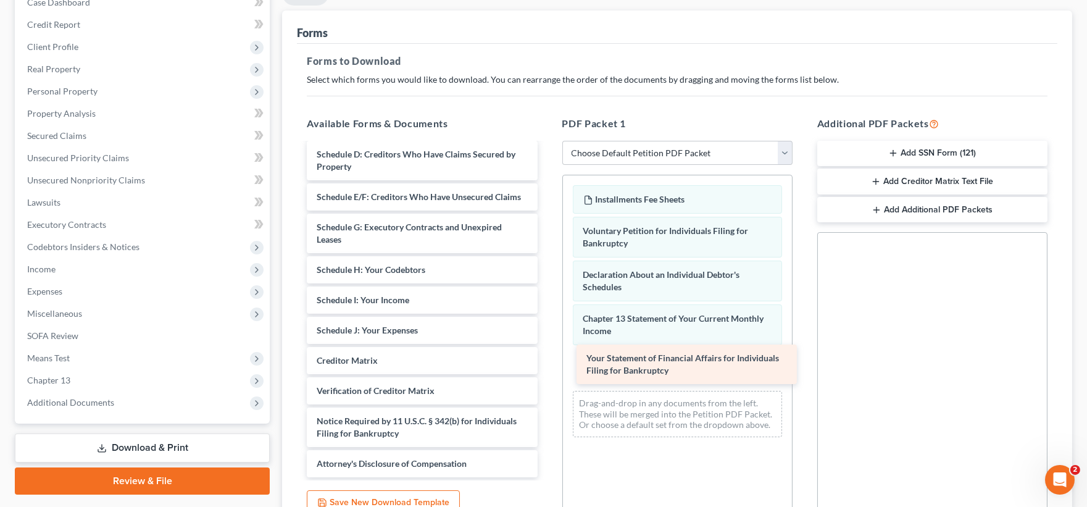
drag, startPoint x: 437, startPoint y: 322, endPoint x: 706, endPoint y: 362, distance: 272.9
click at [547, 362] on div "Your Statement of Financial Affairs for Individuals Filing for Bankruptcy Insta…" at bounding box center [422, 234] width 250 height 488
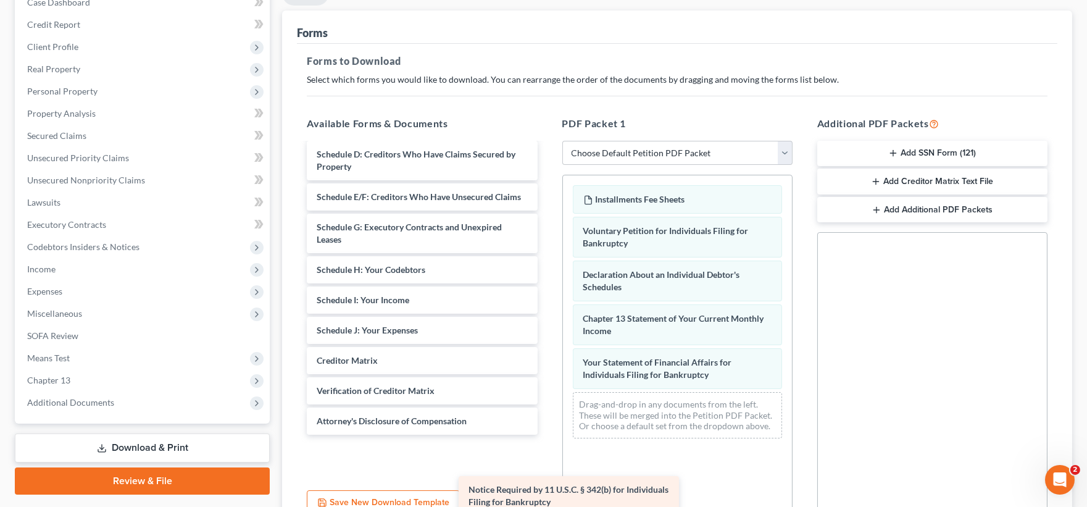
scroll to position [124, 0]
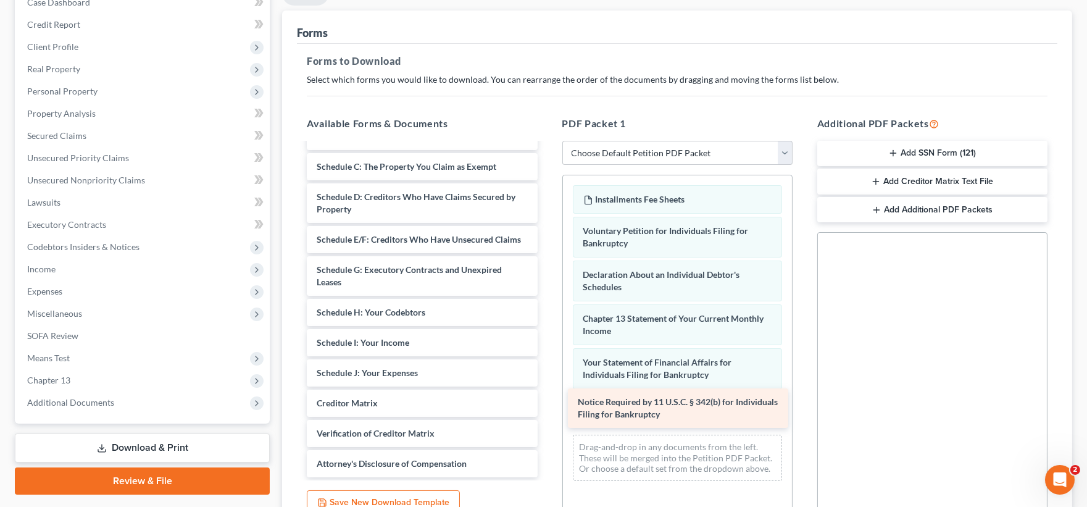
drag, startPoint x: 413, startPoint y: 422, endPoint x: 674, endPoint y: 403, distance: 261.9
click at [547, 403] on div "Notice Required by 11 U.S.C. § 342(b) for Individuals Filing for Bankruptcy Ins…" at bounding box center [422, 254] width 250 height 445
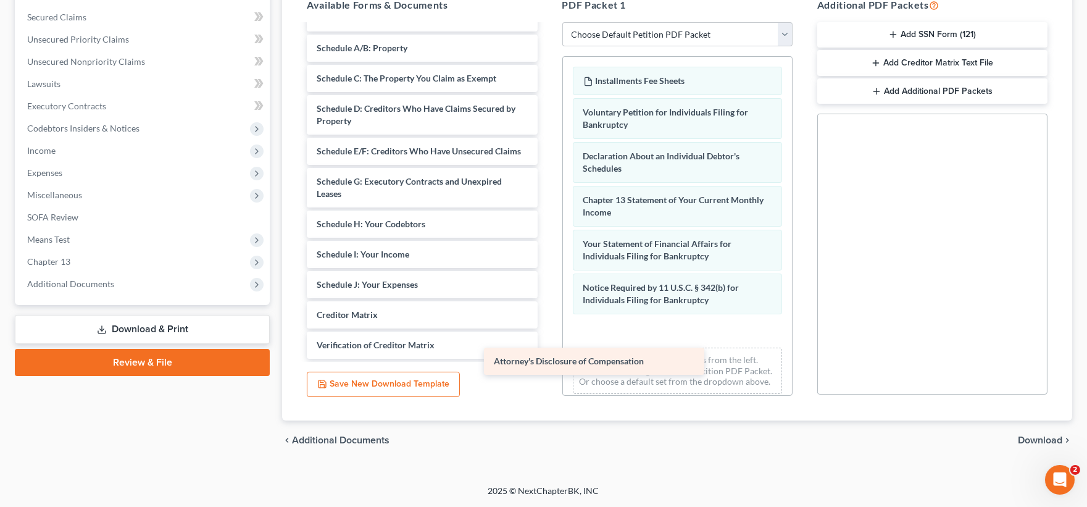
scroll to position [93, 0]
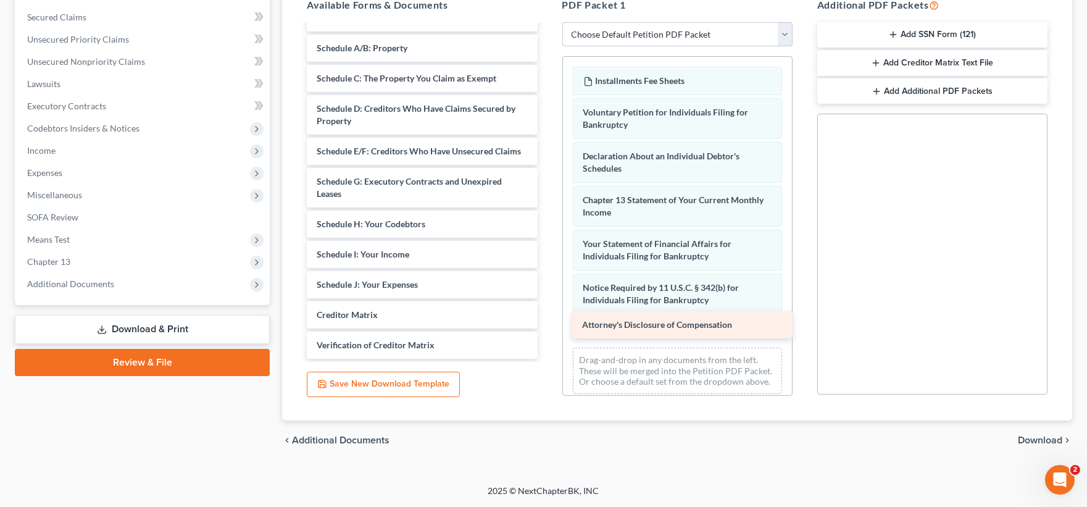
drag, startPoint x: 416, startPoint y: 349, endPoint x: 681, endPoint y: 330, distance: 266.2
click at [547, 330] on div "Attorney's Disclosure of Compensation Installments Fee Sheets Installments Fee …" at bounding box center [422, 151] width 250 height 415
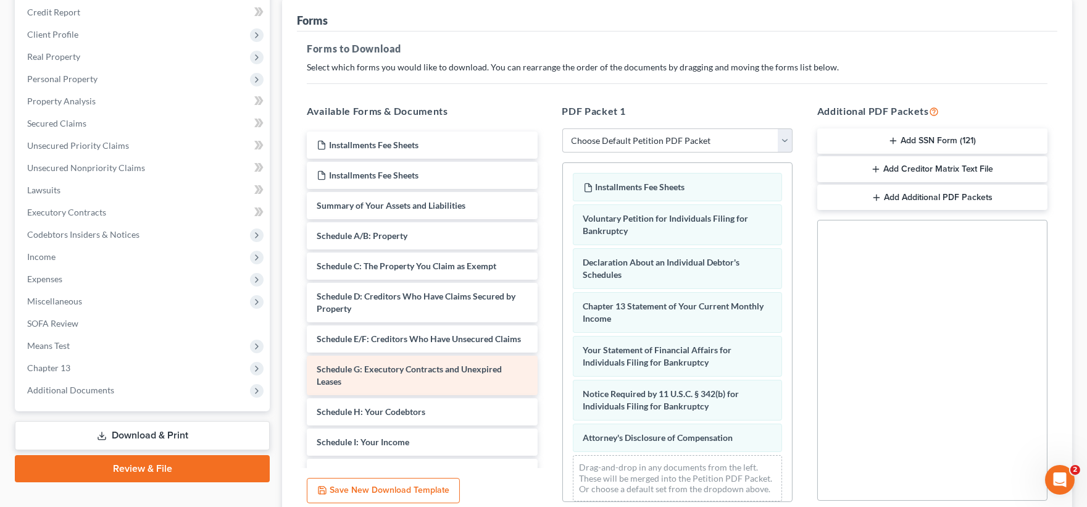
scroll to position [119, 0]
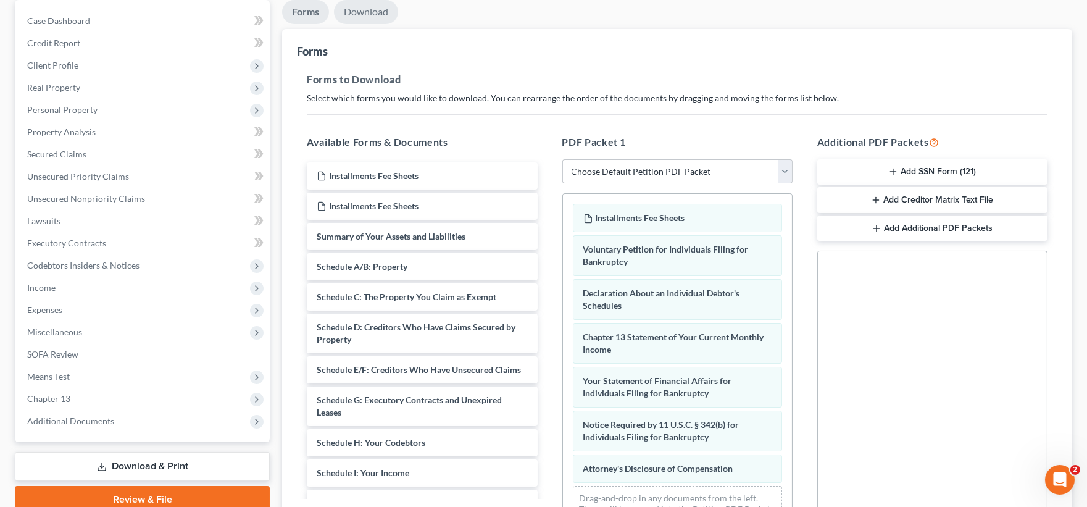
click at [383, 12] on link "Download" at bounding box center [366, 12] width 64 height 24
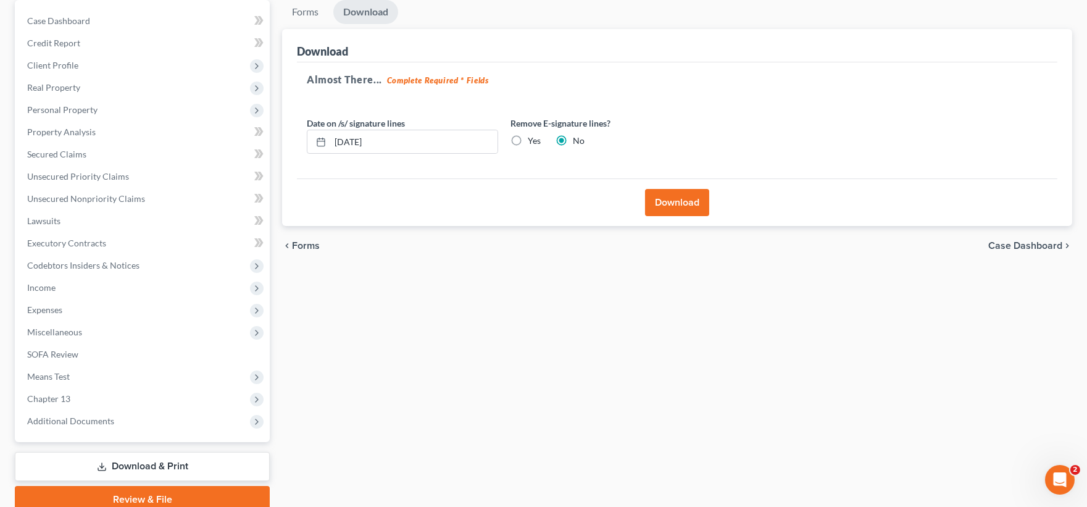
click at [672, 202] on button "Download" at bounding box center [677, 202] width 64 height 27
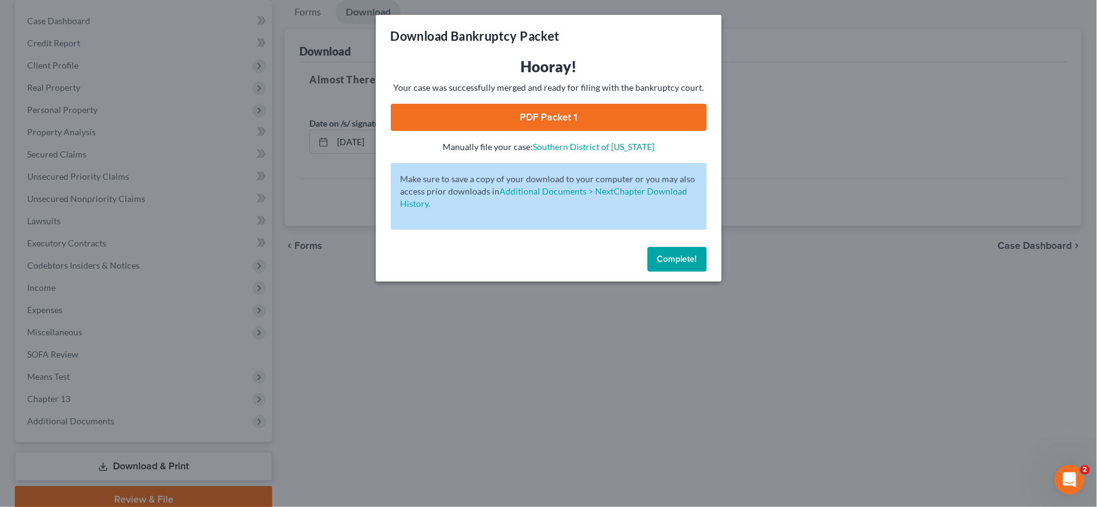
click at [618, 115] on link "PDF Packet 1" at bounding box center [549, 117] width 316 height 27
drag, startPoint x: 689, startPoint y: 272, endPoint x: 668, endPoint y: 254, distance: 26.7
click at [689, 270] on div "Complete!" at bounding box center [549, 262] width 346 height 40
drag, startPoint x: 688, startPoint y: 262, endPoint x: 547, endPoint y: 241, distance: 143.0
click at [687, 260] on span "Complete!" at bounding box center [678, 259] width 40 height 10
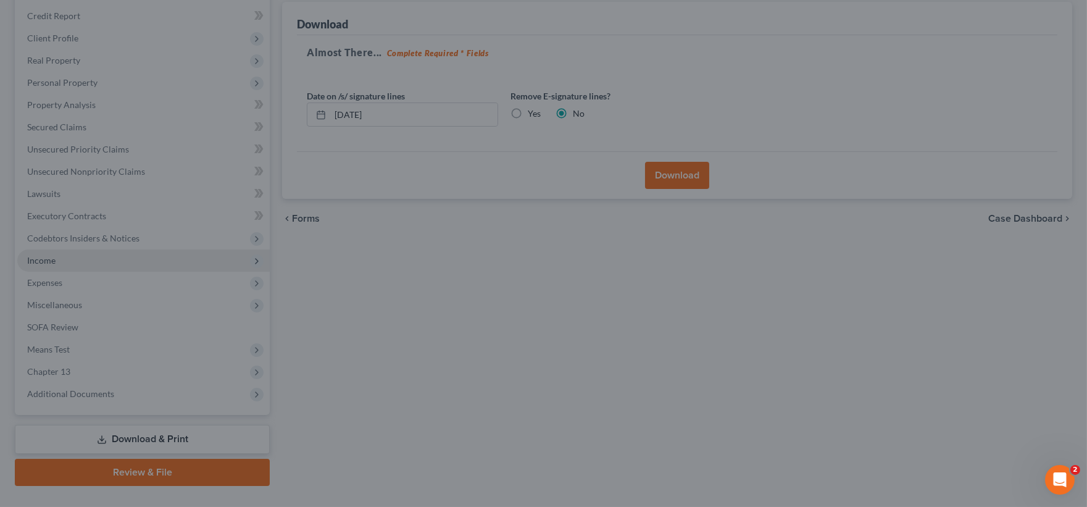
scroll to position [170, 0]
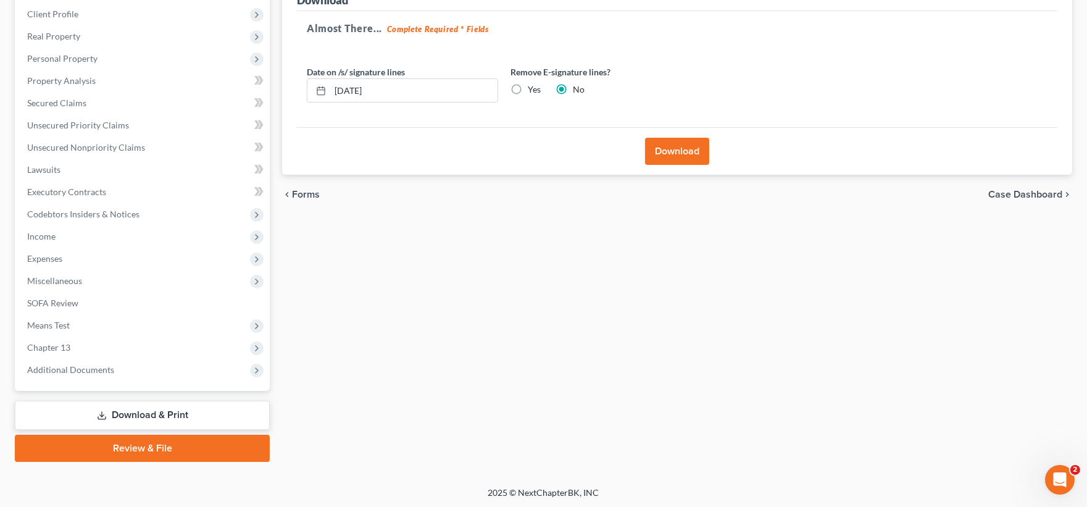
click at [149, 409] on link "Download & Print" at bounding box center [142, 415] width 255 height 29
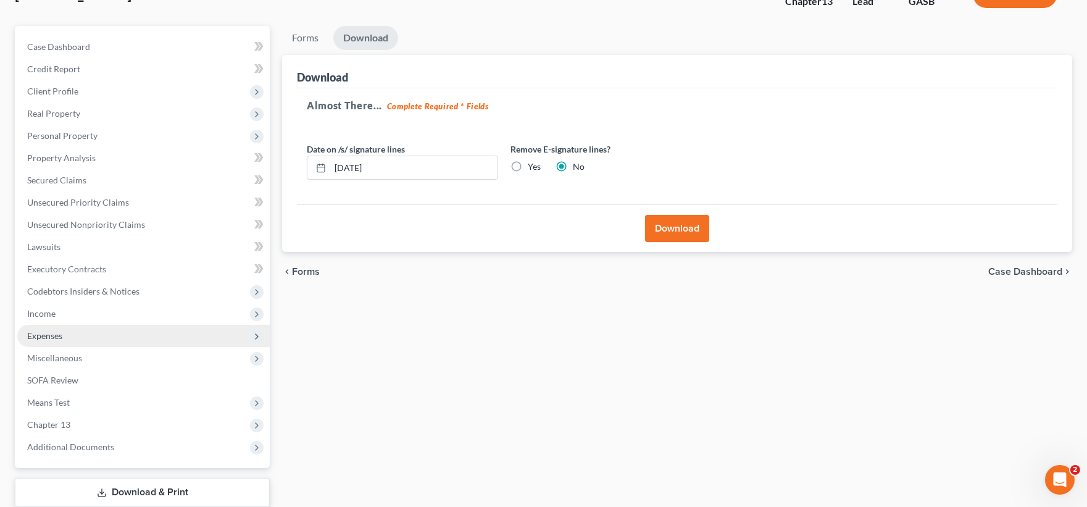
scroll to position [0, 0]
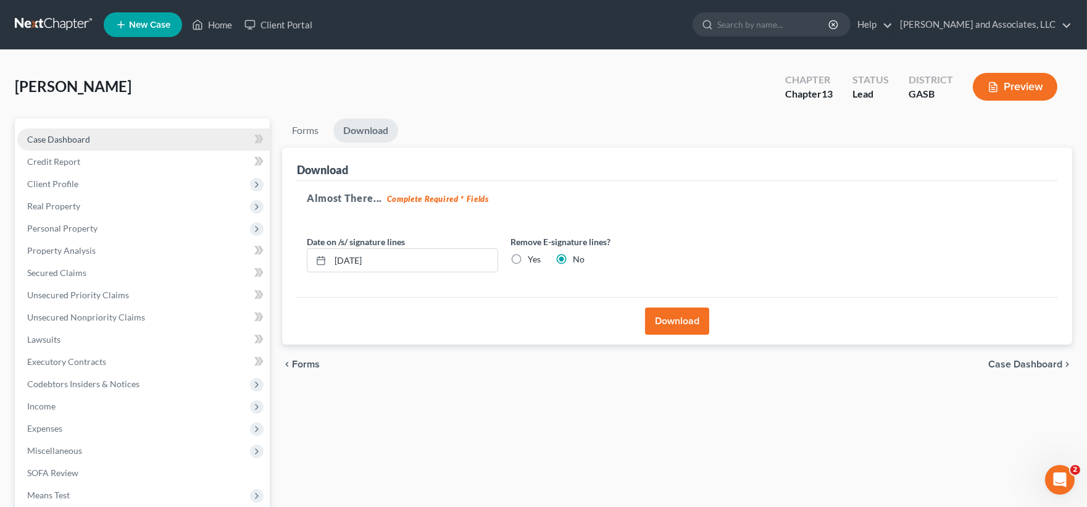
click at [59, 136] on span "Case Dashboard" at bounding box center [58, 139] width 63 height 10
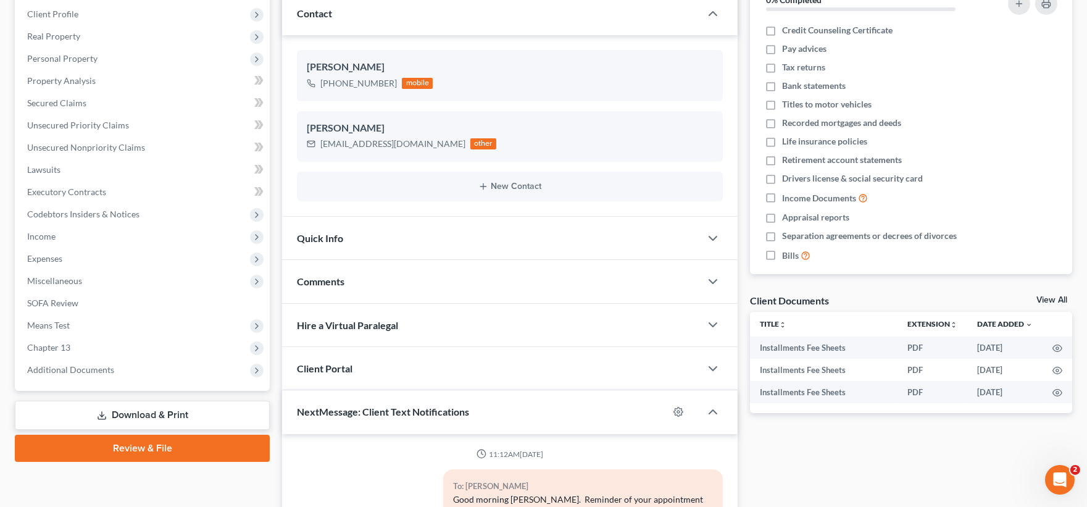
click at [161, 410] on link "Download & Print" at bounding box center [142, 415] width 255 height 29
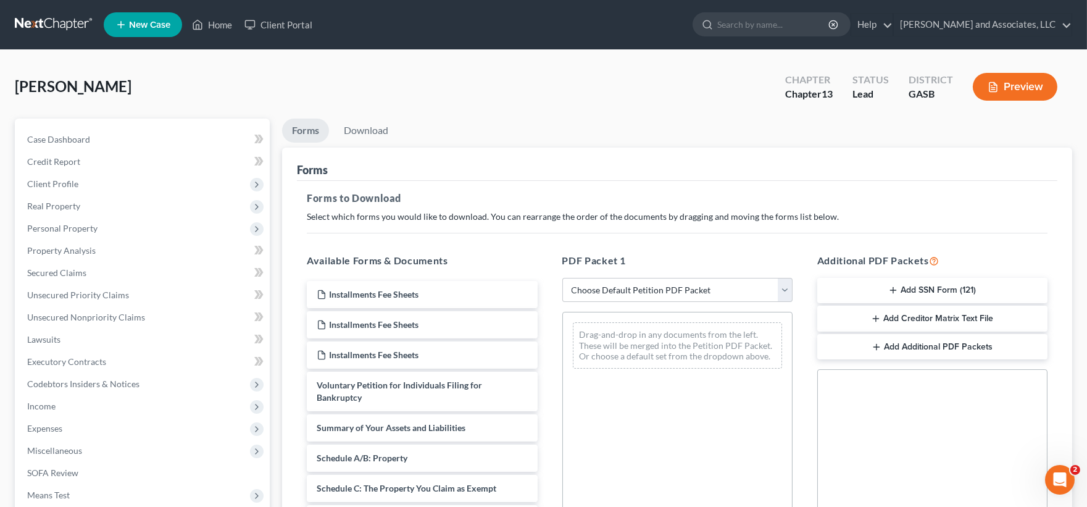
click at [941, 291] on button "Add SSN Form (121)" at bounding box center [933, 291] width 230 height 26
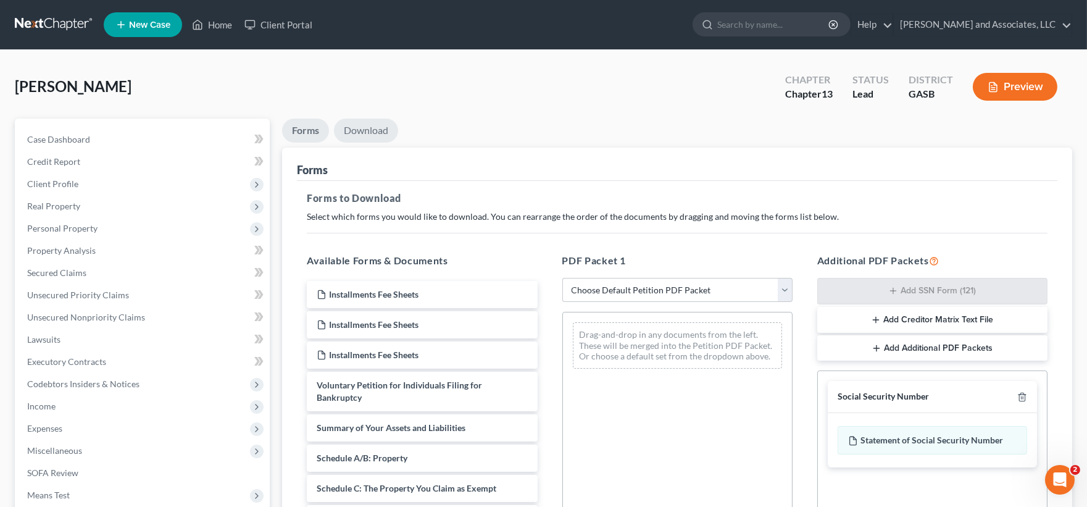
click at [369, 126] on link "Download" at bounding box center [366, 131] width 64 height 24
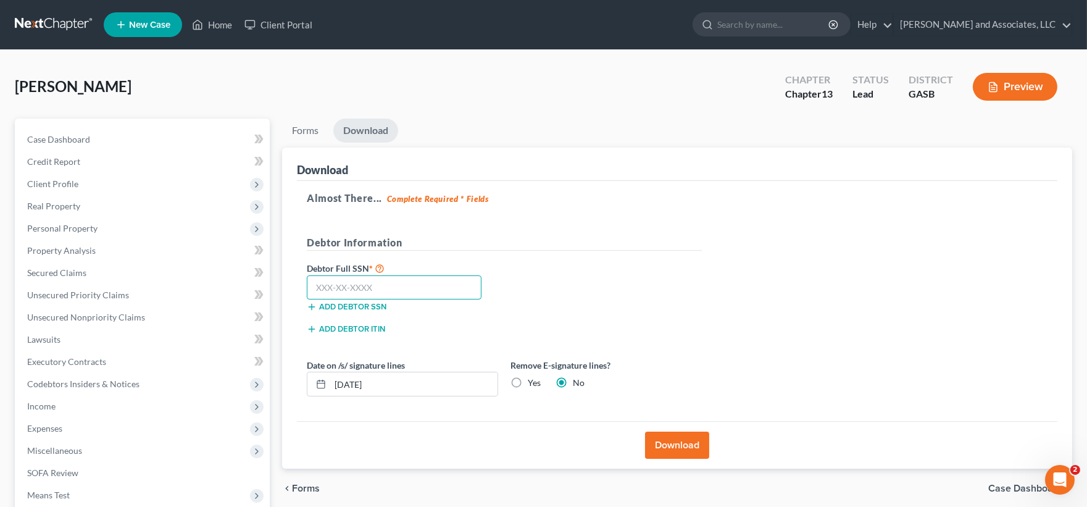
click at [382, 288] on input "text" at bounding box center [394, 287] width 175 height 25
type input "257-23-7119"
click at [671, 439] on button "Download" at bounding box center [677, 445] width 64 height 27
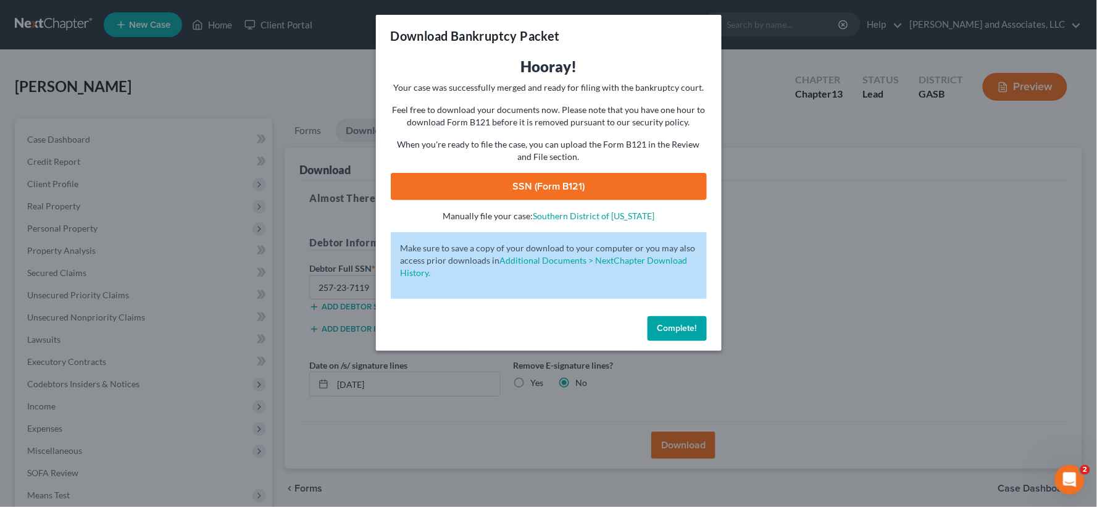
click at [565, 190] on link "SSN (Form B121)" at bounding box center [549, 186] width 316 height 27
click at [681, 329] on span "Complete!" at bounding box center [678, 328] width 40 height 10
